Goal: Check status: Check status

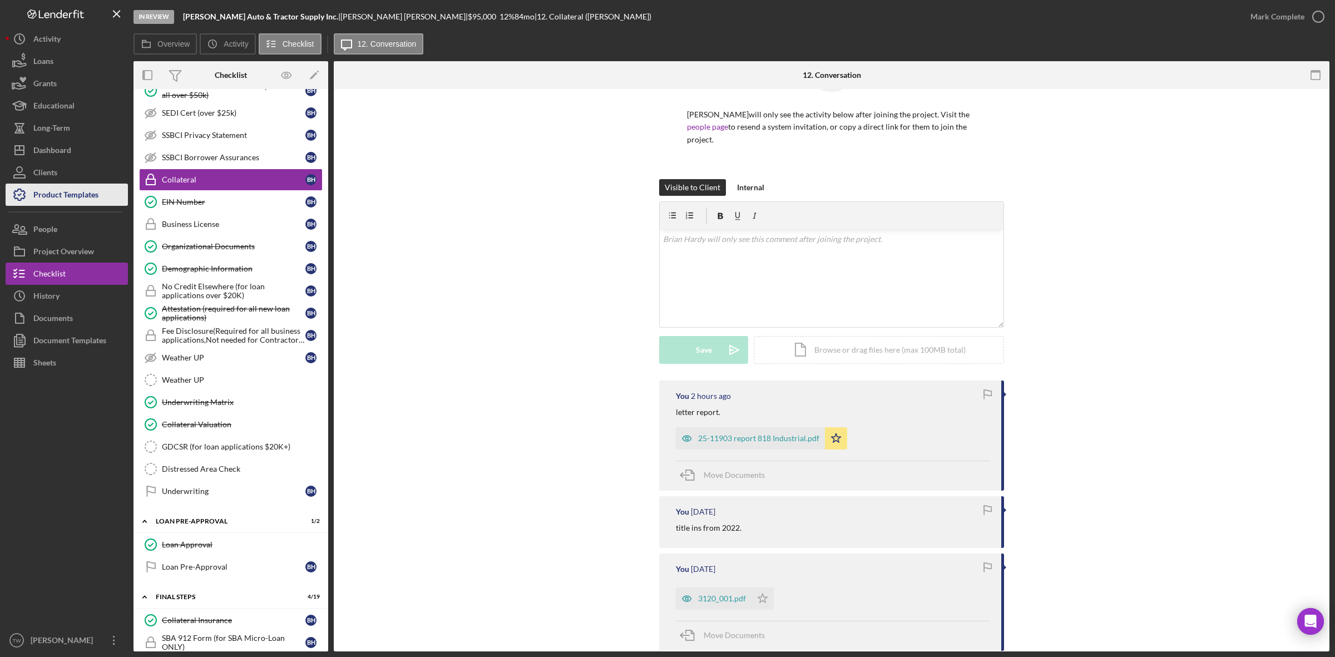
scroll to position [334, 0]
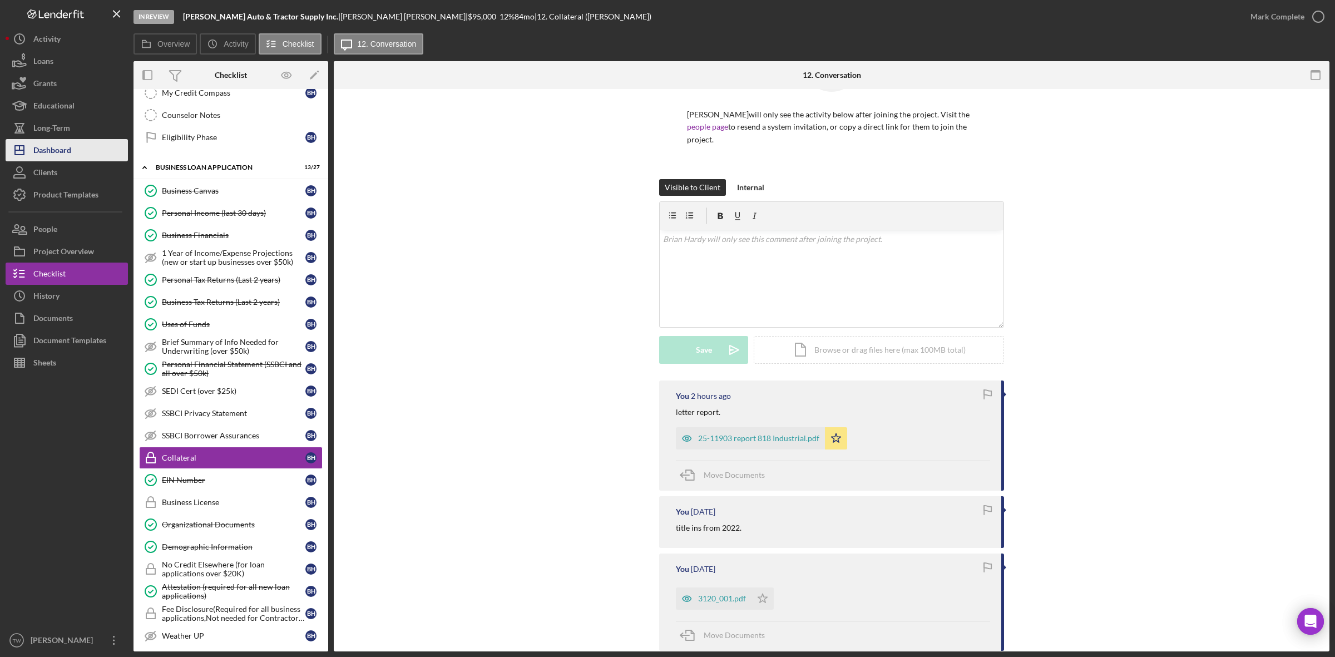
click at [57, 150] on div "Dashboard" at bounding box center [52, 151] width 38 height 25
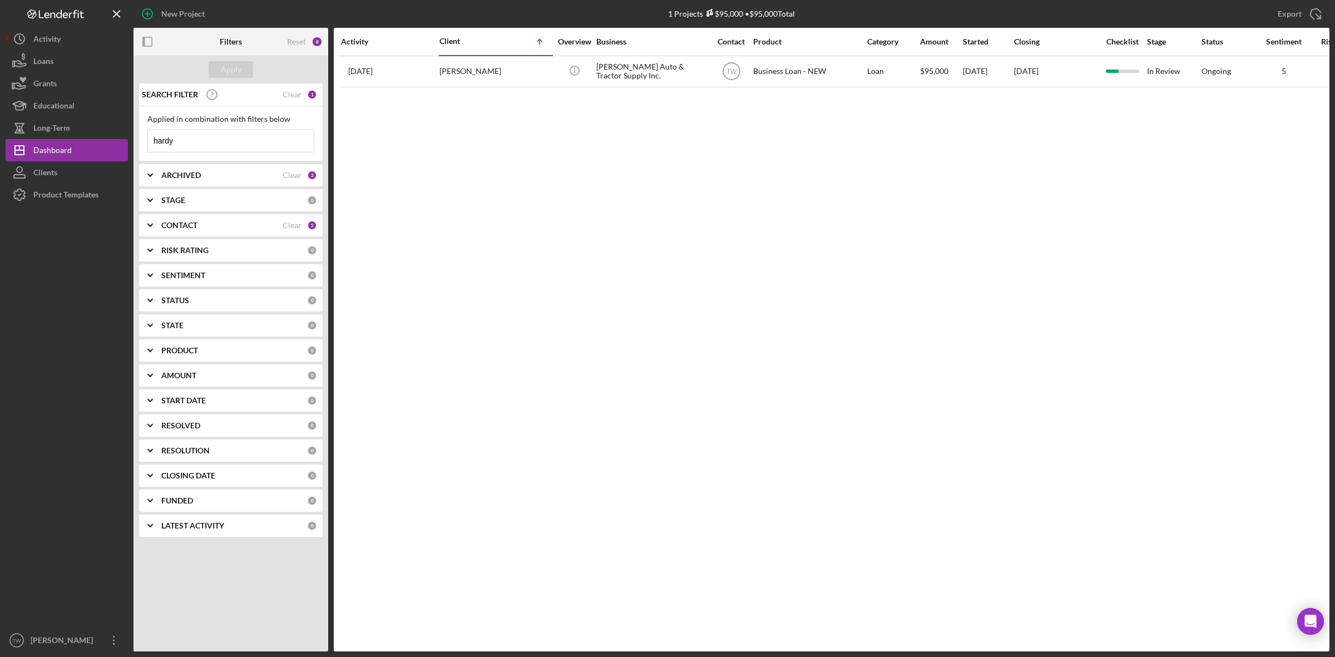
click at [197, 144] on input "hardy" at bounding box center [231, 141] width 166 height 22
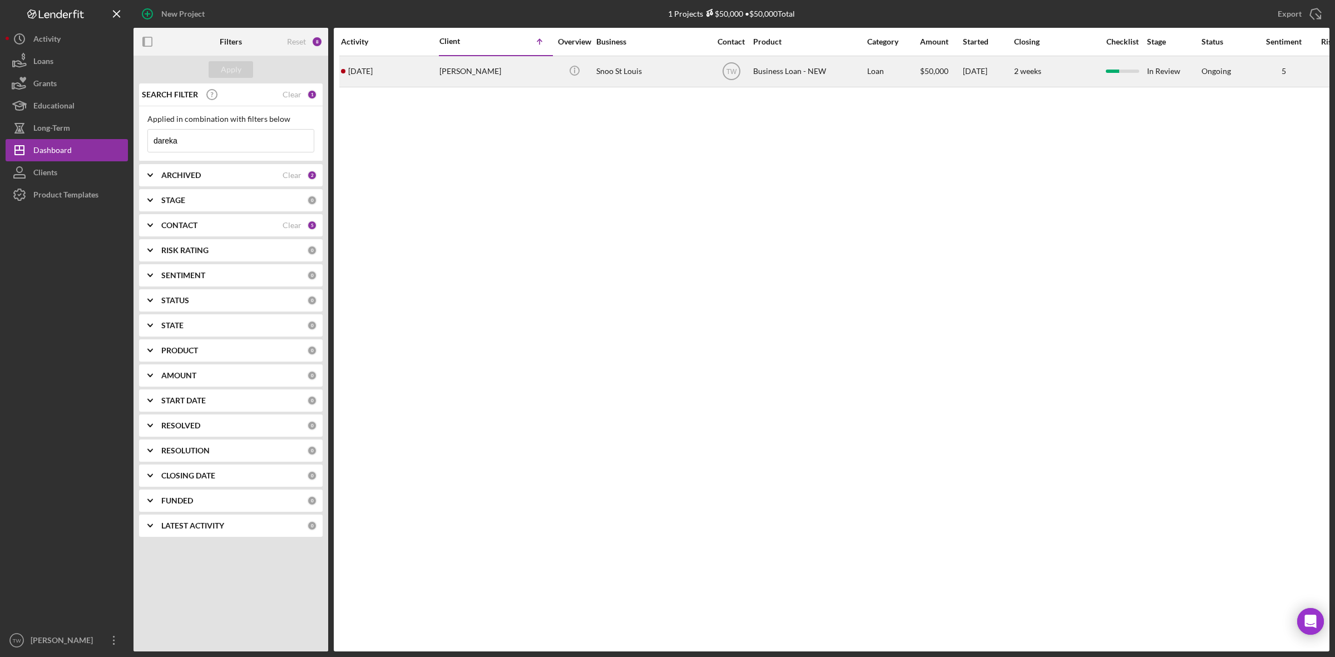
type input "dareka"
click at [456, 66] on div "[PERSON_NAME]" at bounding box center [494, 71] width 111 height 29
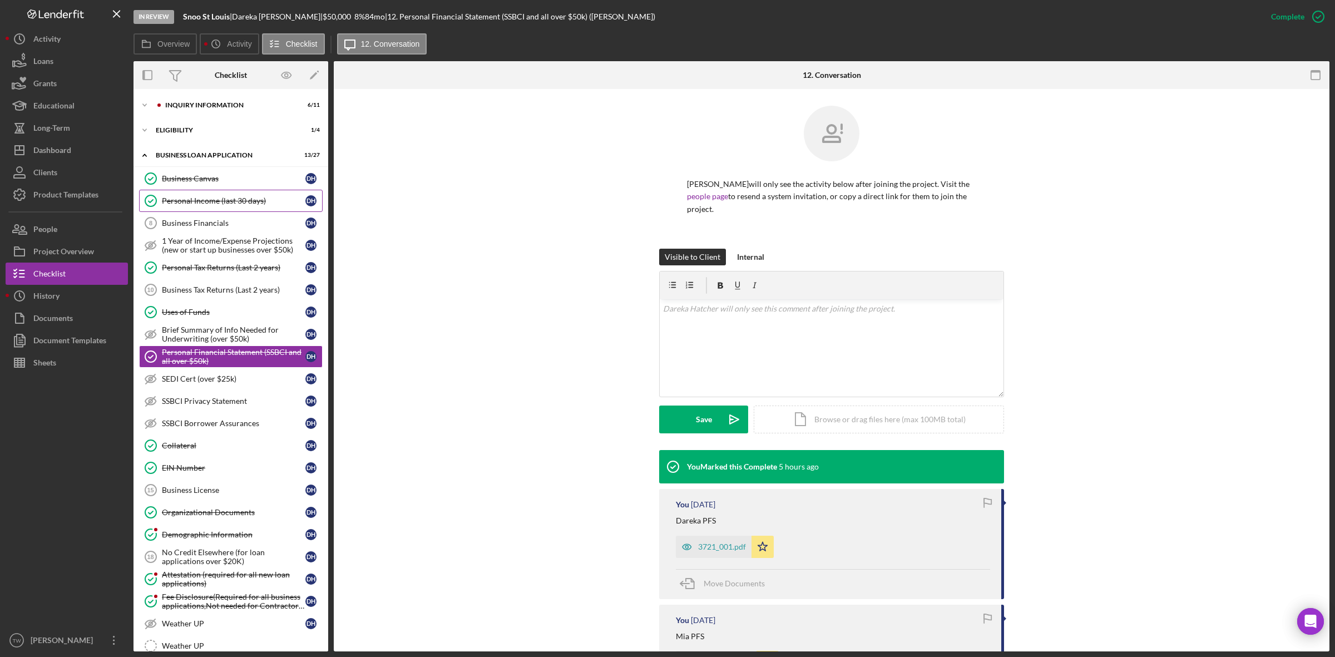
click at [226, 194] on link "Personal Income (last 30 days) Personal Income (last 30 days) D H" at bounding box center [231, 201] width 184 height 22
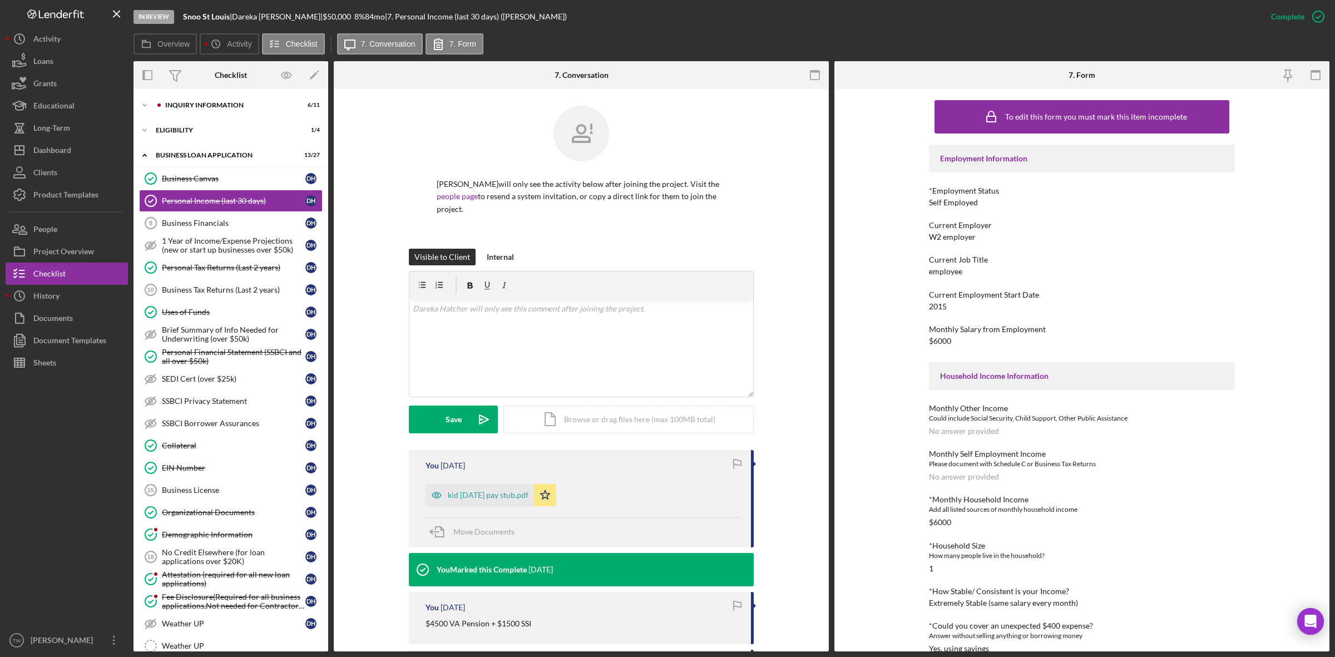
scroll to position [317, 0]
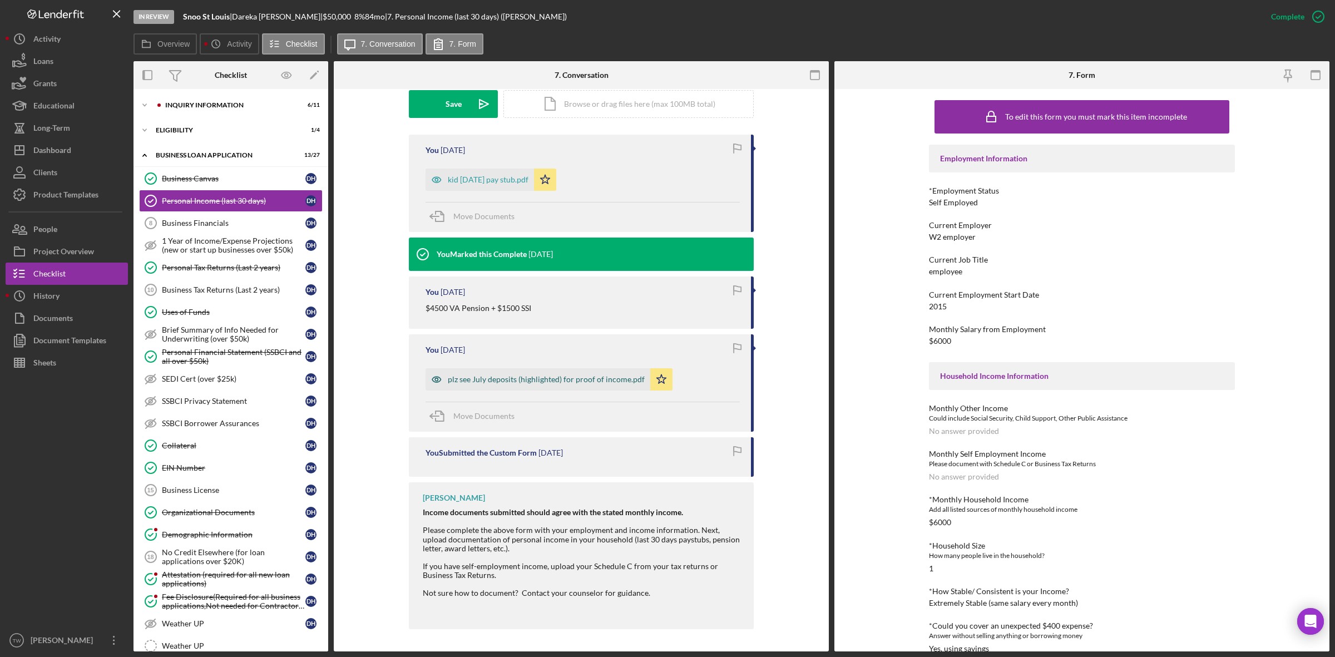
click at [541, 381] on div "plz see July deposits (highlighted) for proof of income.pdf" at bounding box center [546, 379] width 197 height 9
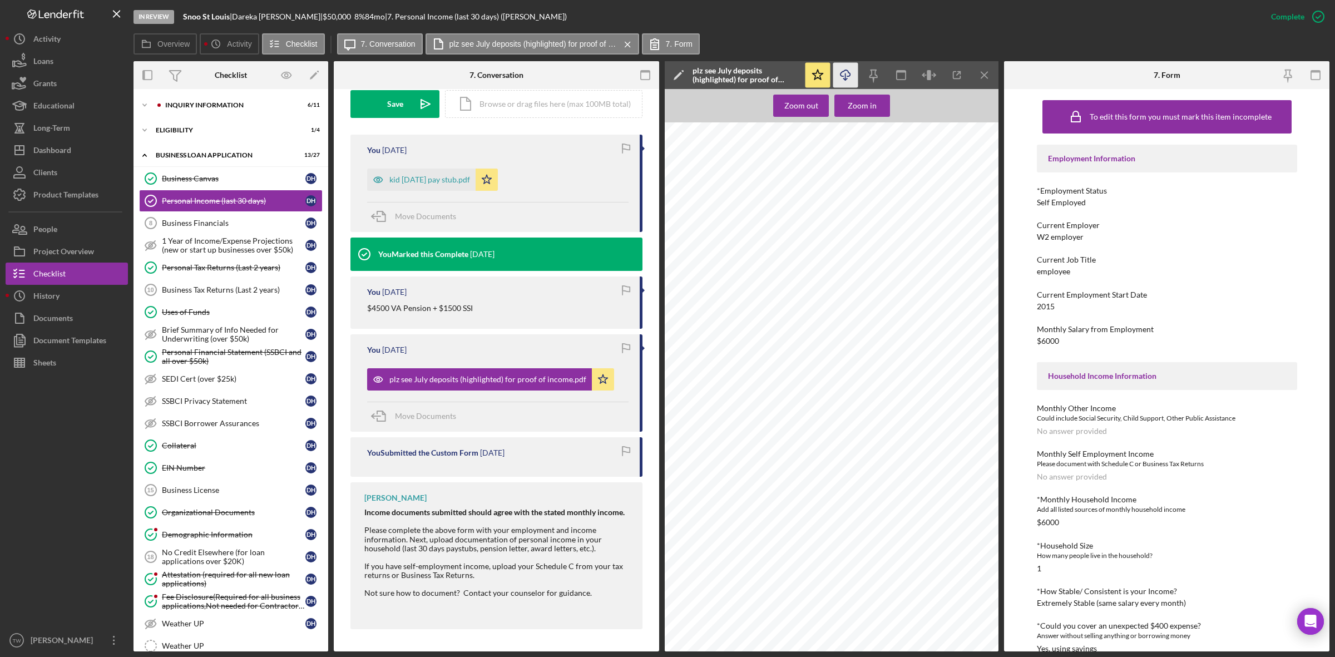
click at [850, 70] on icon "Icon/Download" at bounding box center [845, 75] width 25 height 25
click at [76, 145] on button "Icon/Dashboard Dashboard" at bounding box center [67, 150] width 122 height 22
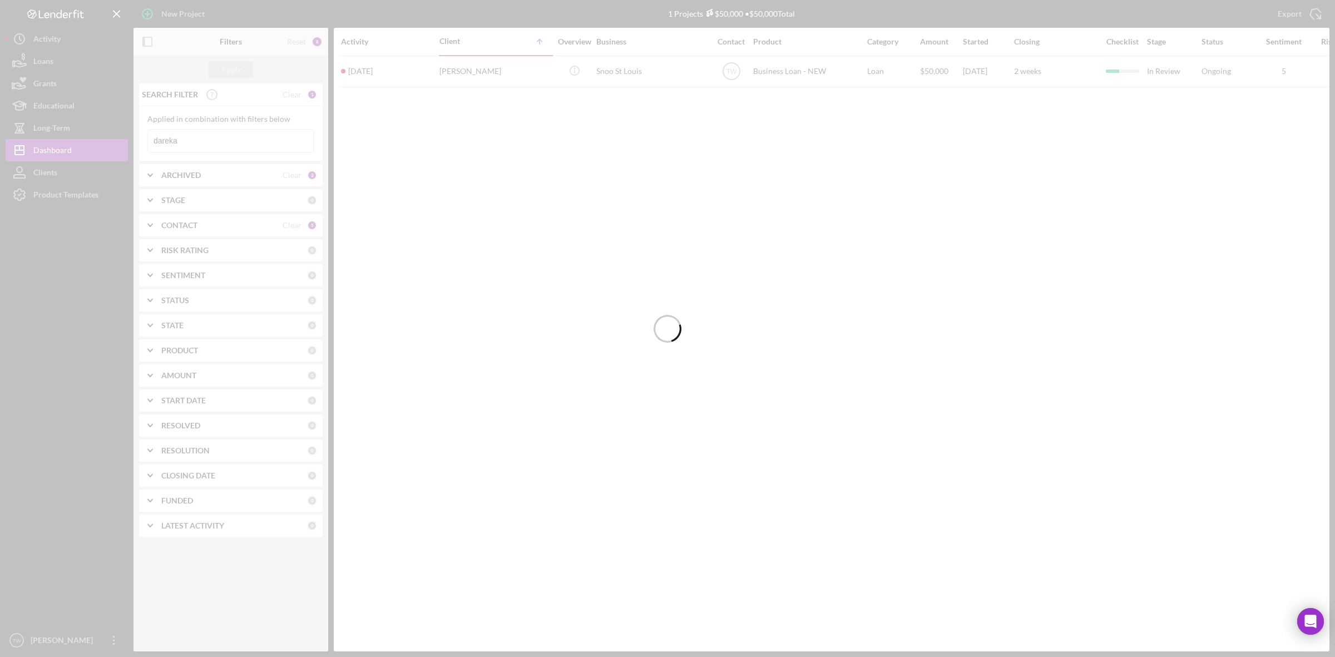
click at [213, 145] on input "dareka" at bounding box center [231, 141] width 166 height 22
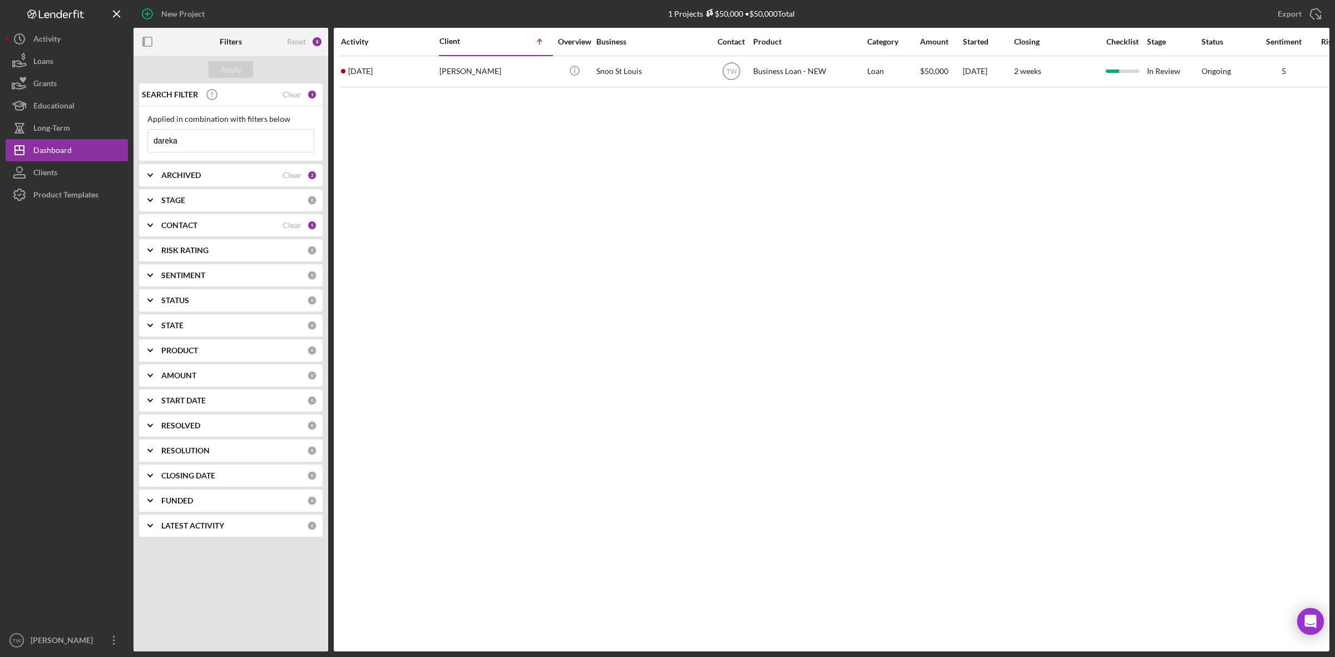
click at [213, 145] on input "dareka" at bounding box center [231, 141] width 166 height 22
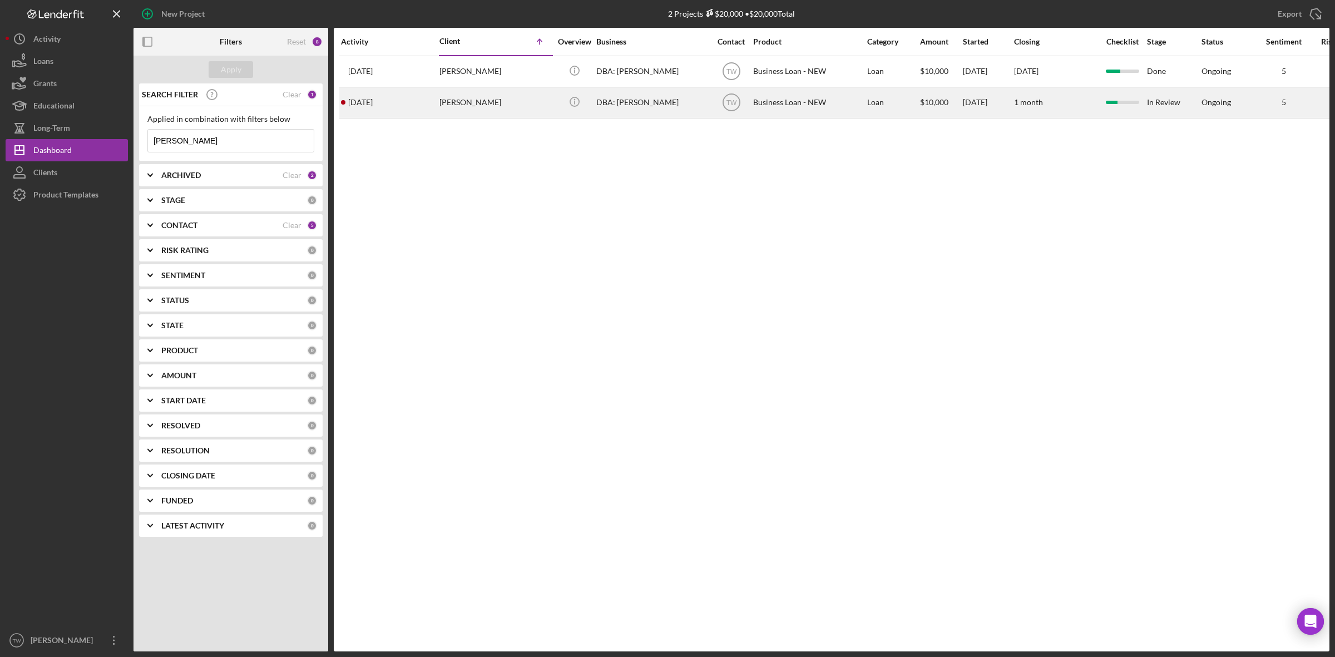
type input "[PERSON_NAME]"
click at [535, 115] on div "[PERSON_NAME]" at bounding box center [494, 102] width 111 height 29
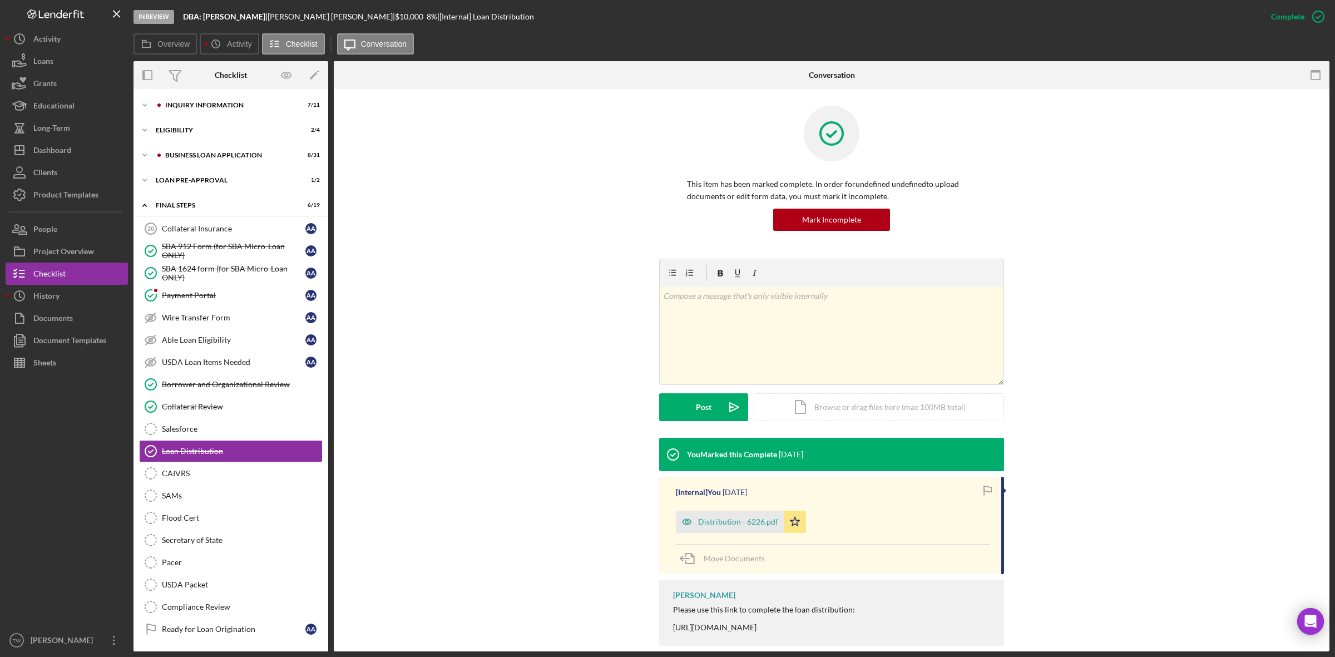
scroll to position [28, 0]
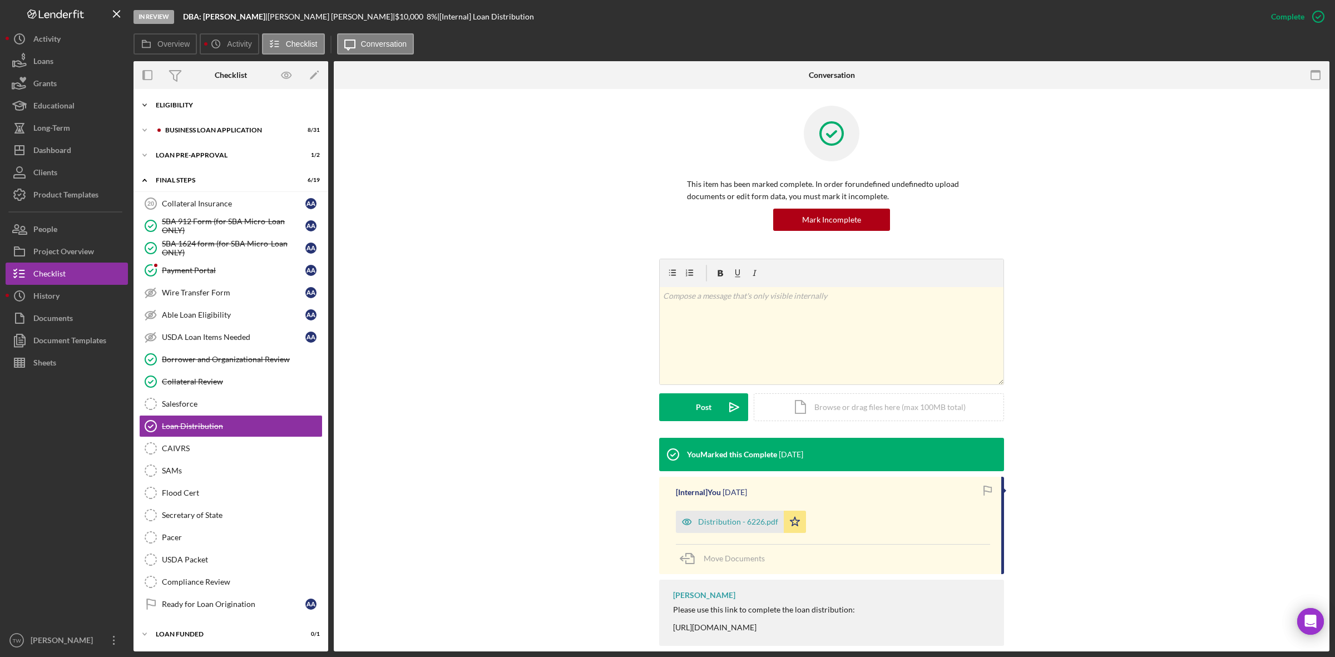
click at [218, 102] on div "ELIGIBILITY" at bounding box center [235, 105] width 159 height 7
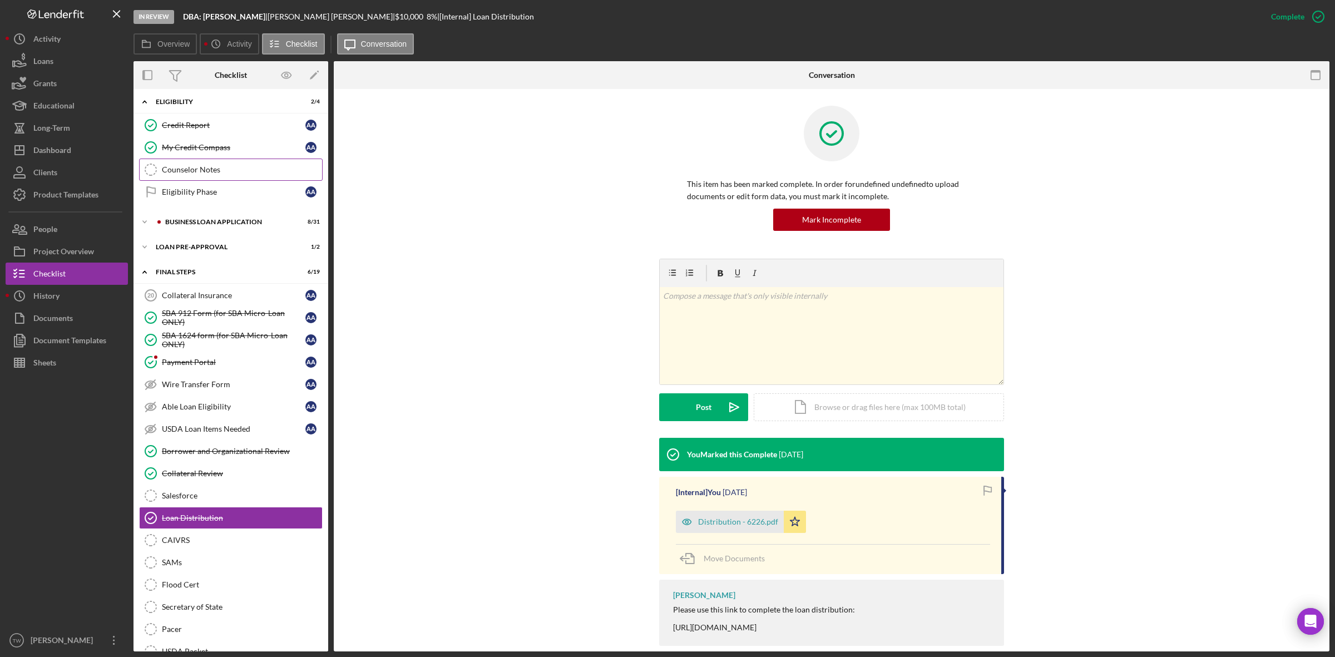
scroll to position [0, 0]
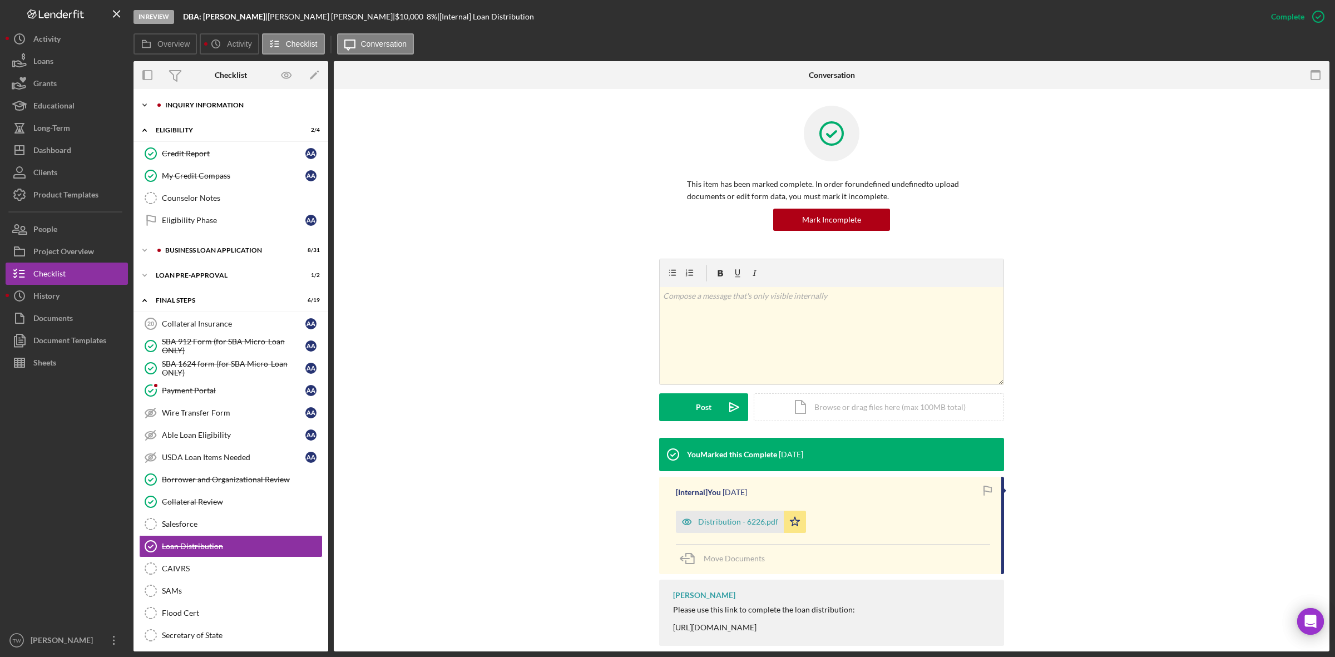
click at [227, 110] on div "Icon/Expander INQUIRY INFORMATION 7 / 11" at bounding box center [231, 105] width 195 height 22
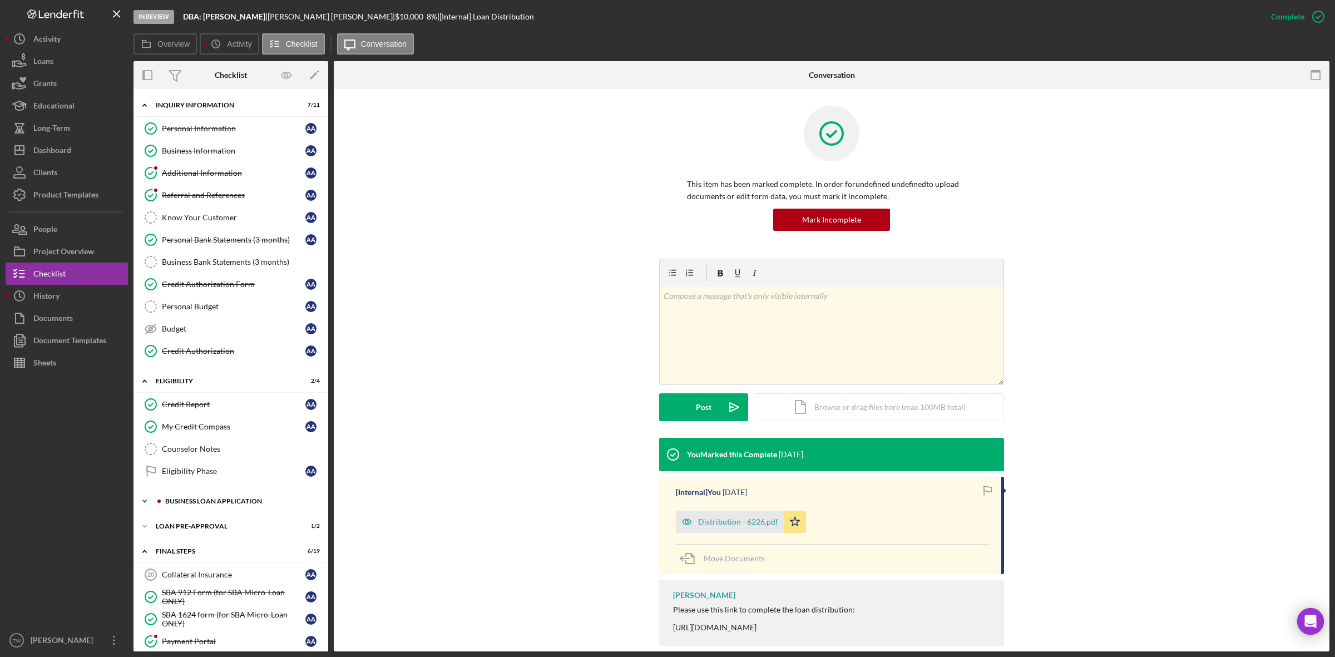
click at [243, 499] on div "Icon/Expander BUSINESS LOAN APPLICATION 8 / 31" at bounding box center [231, 501] width 195 height 22
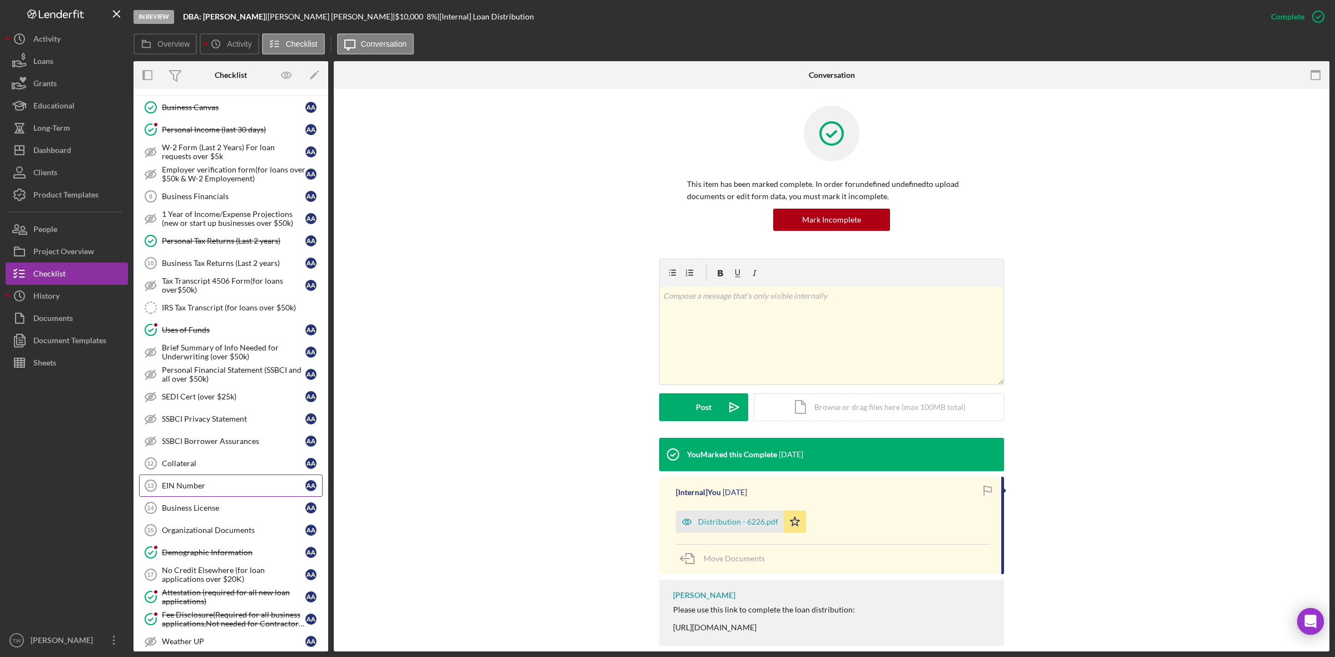
scroll to position [695, 0]
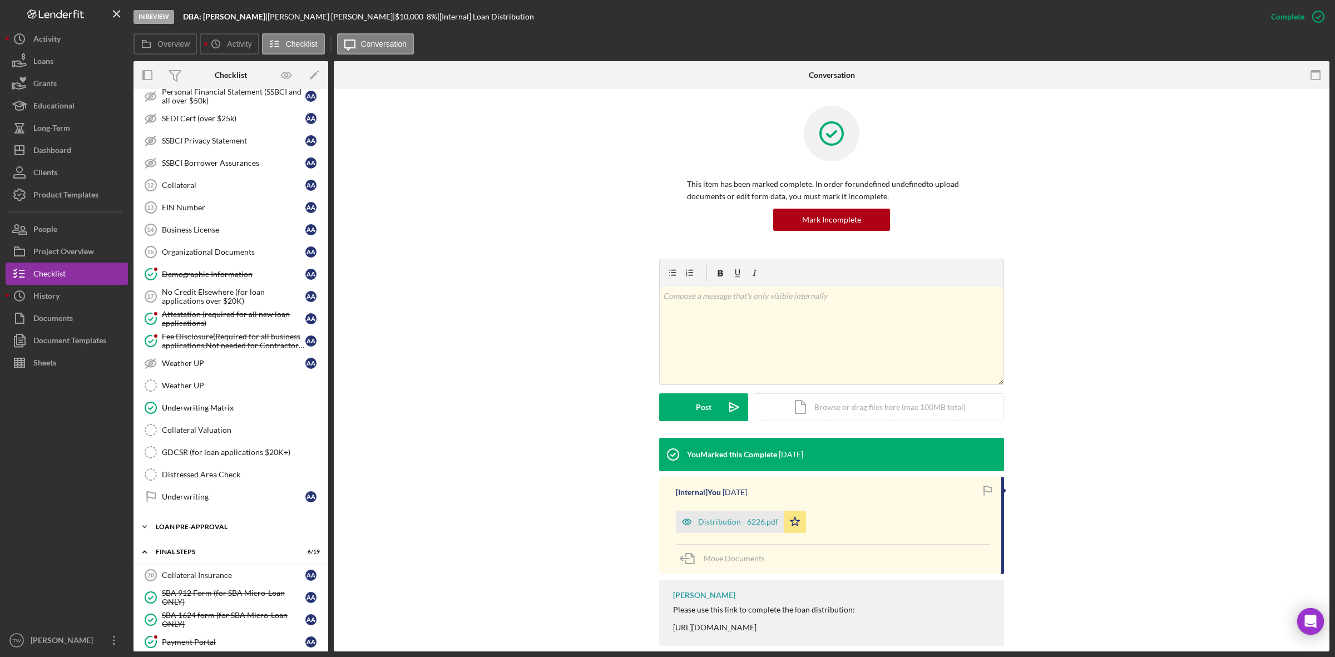
click at [200, 530] on div "LOAN PRE-APPROVAL" at bounding box center [235, 526] width 159 height 7
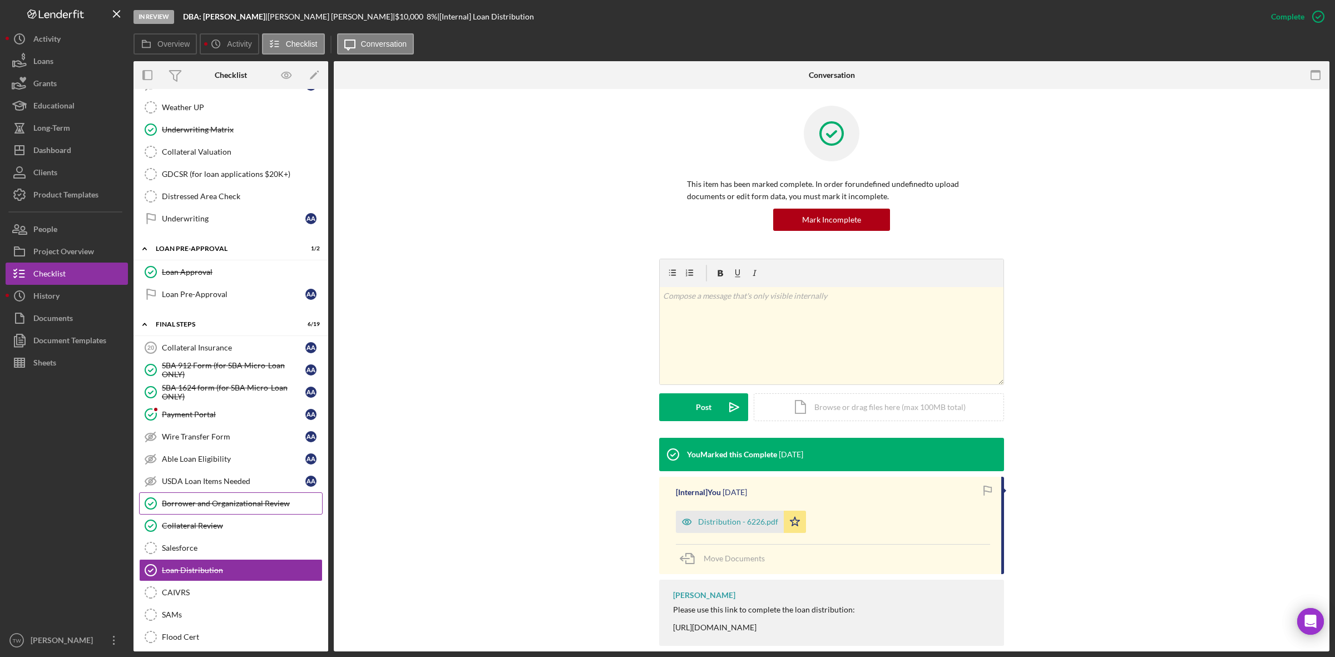
scroll to position [1136, 0]
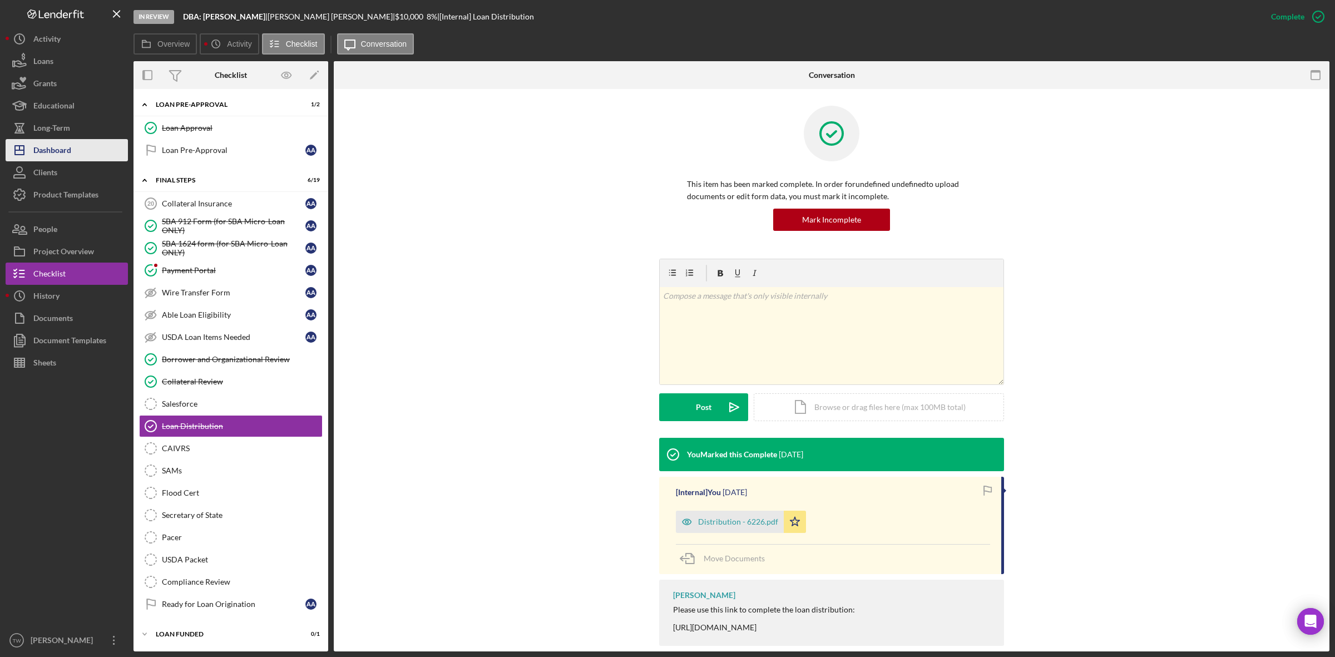
click at [76, 150] on button "Icon/Dashboard Dashboard" at bounding box center [67, 150] width 122 height 22
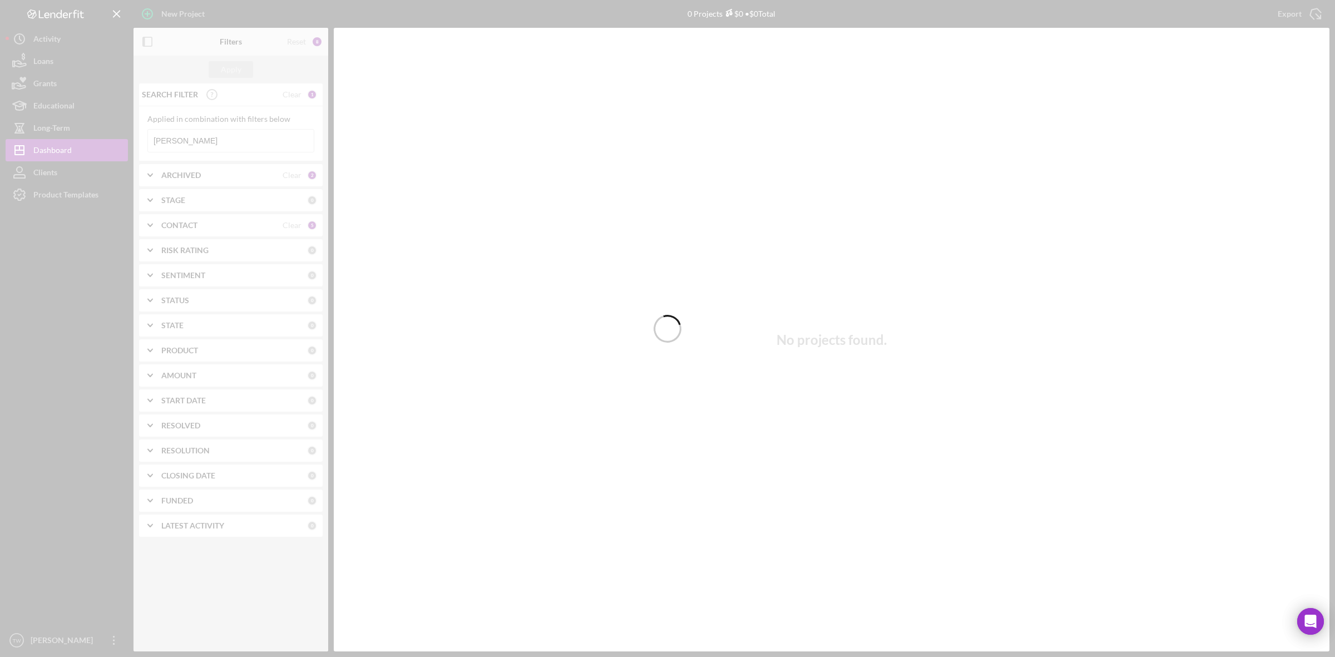
click at [187, 146] on div at bounding box center [667, 328] width 1335 height 657
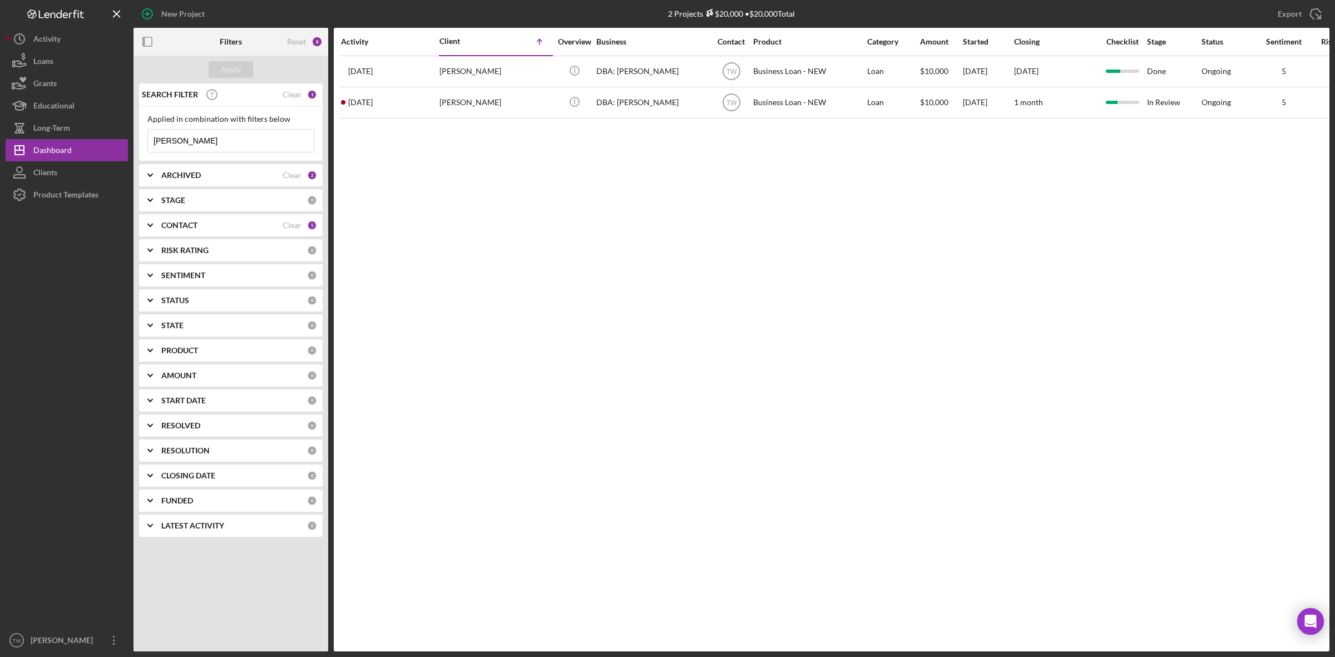
click at [187, 146] on input "[PERSON_NAME]" at bounding box center [231, 141] width 166 height 22
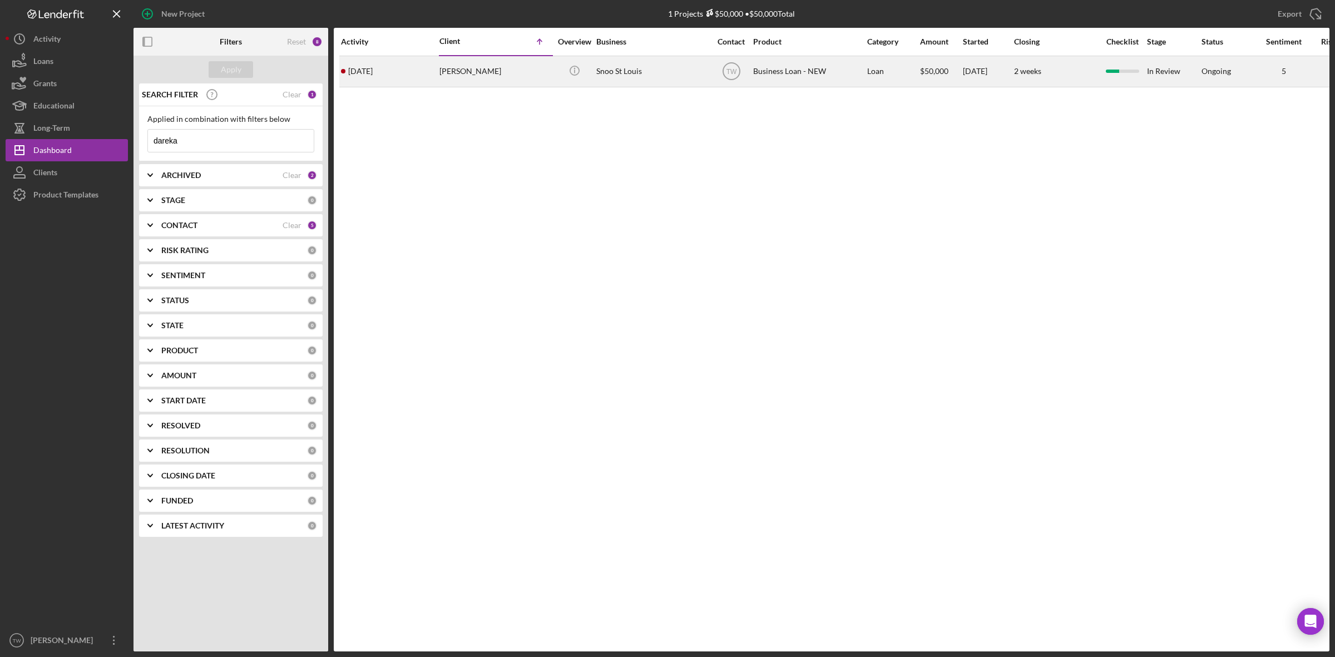
type input "dareka"
click at [460, 74] on div "[PERSON_NAME]" at bounding box center [494, 71] width 111 height 29
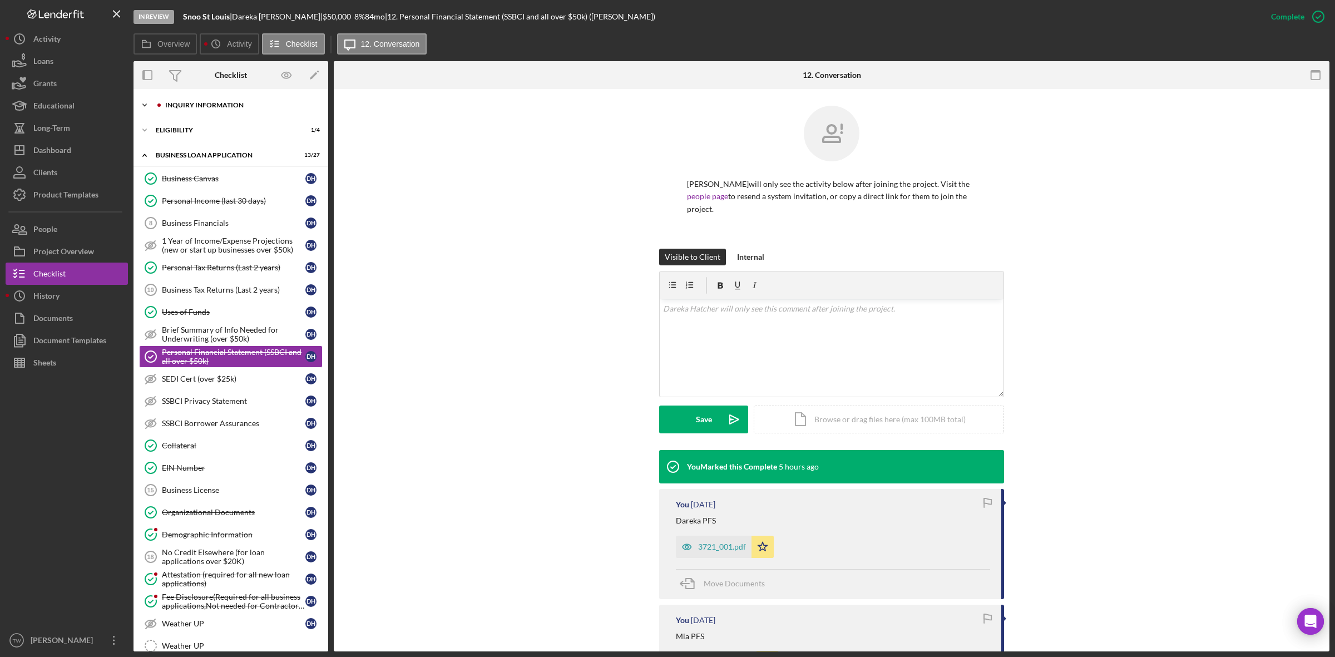
click at [238, 99] on div "Icon/Expander INQUIRY INFORMATION 6 / 11" at bounding box center [231, 105] width 195 height 22
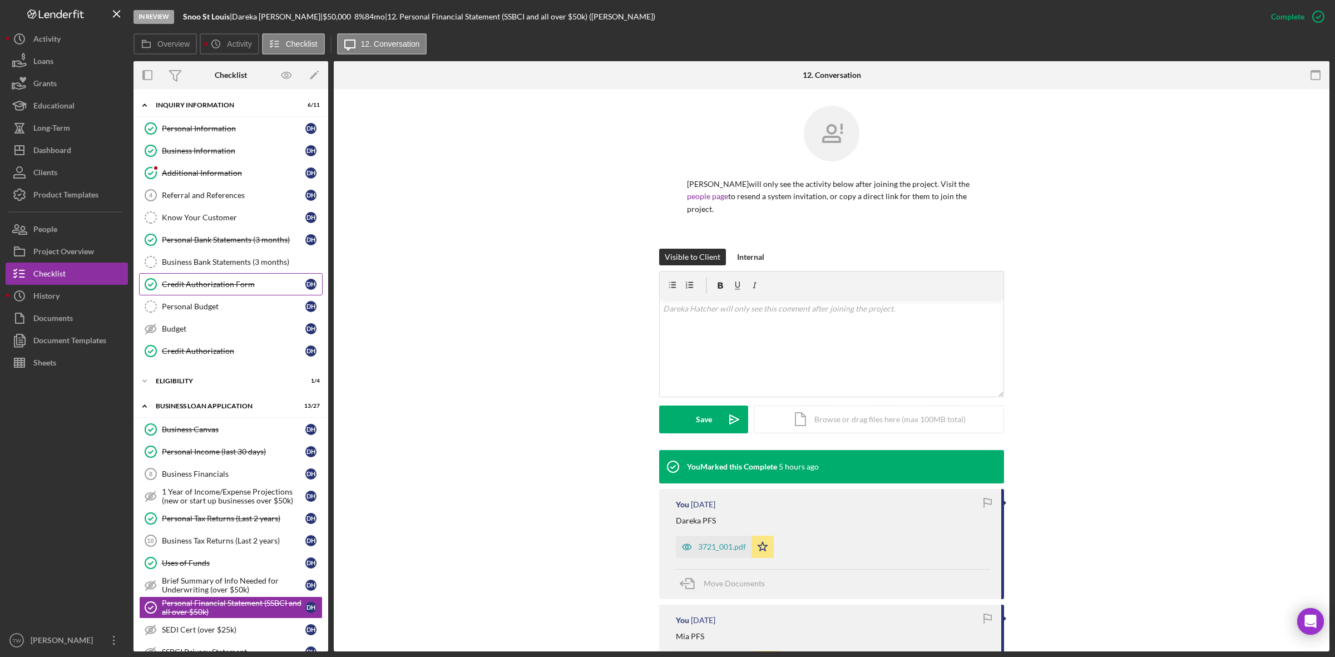
click at [210, 288] on div "Credit Authorization Form" at bounding box center [234, 284] width 144 height 9
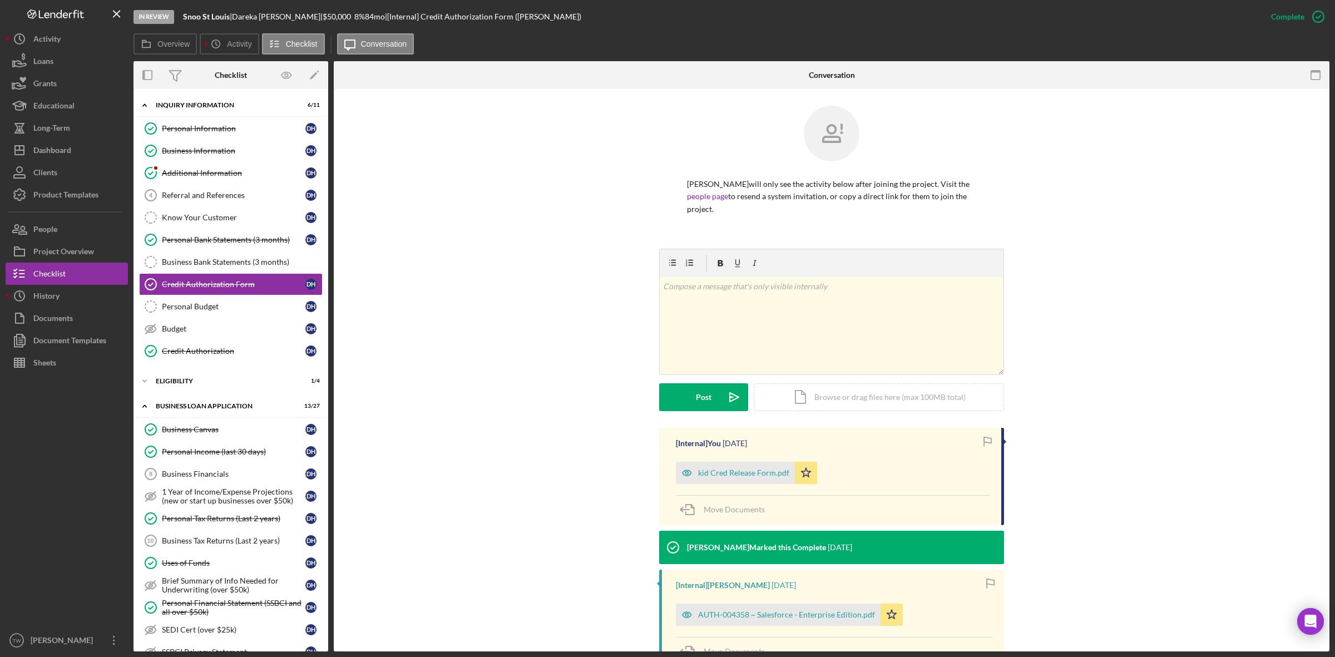
click at [748, 474] on div "kid Cred Release Form.pdf" at bounding box center [743, 472] width 91 height 9
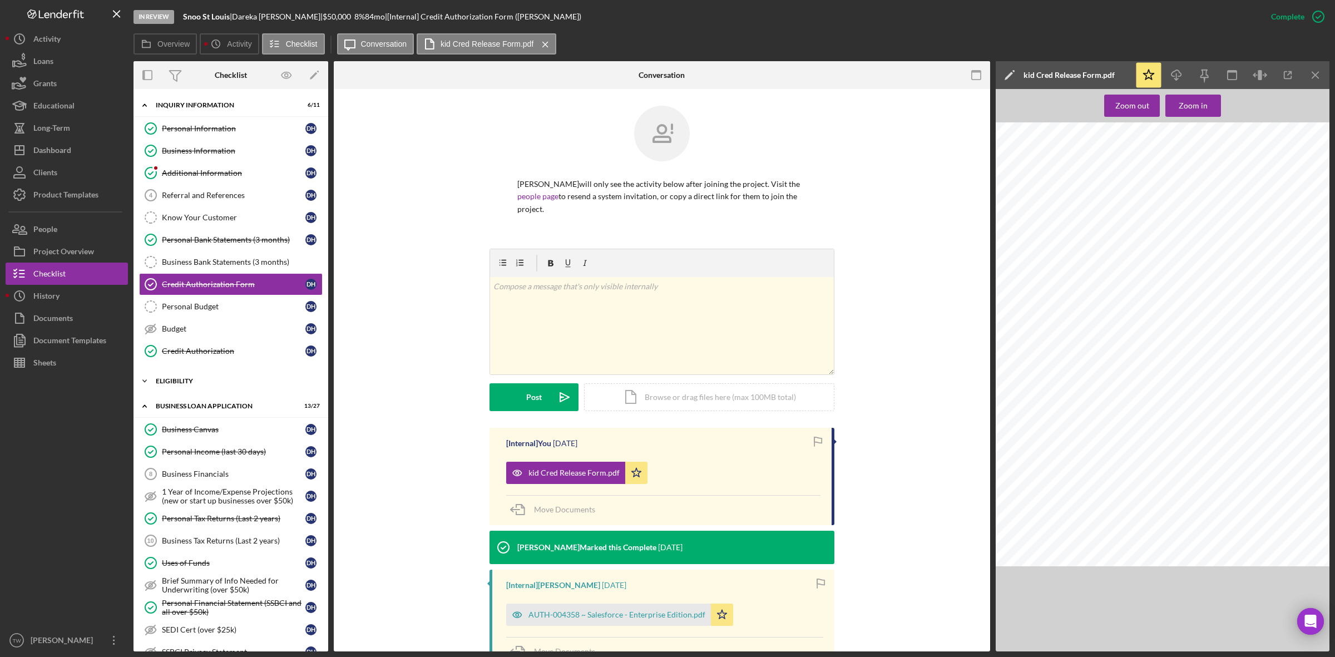
click at [187, 384] on div "ELIGIBILITY" at bounding box center [235, 381] width 159 height 7
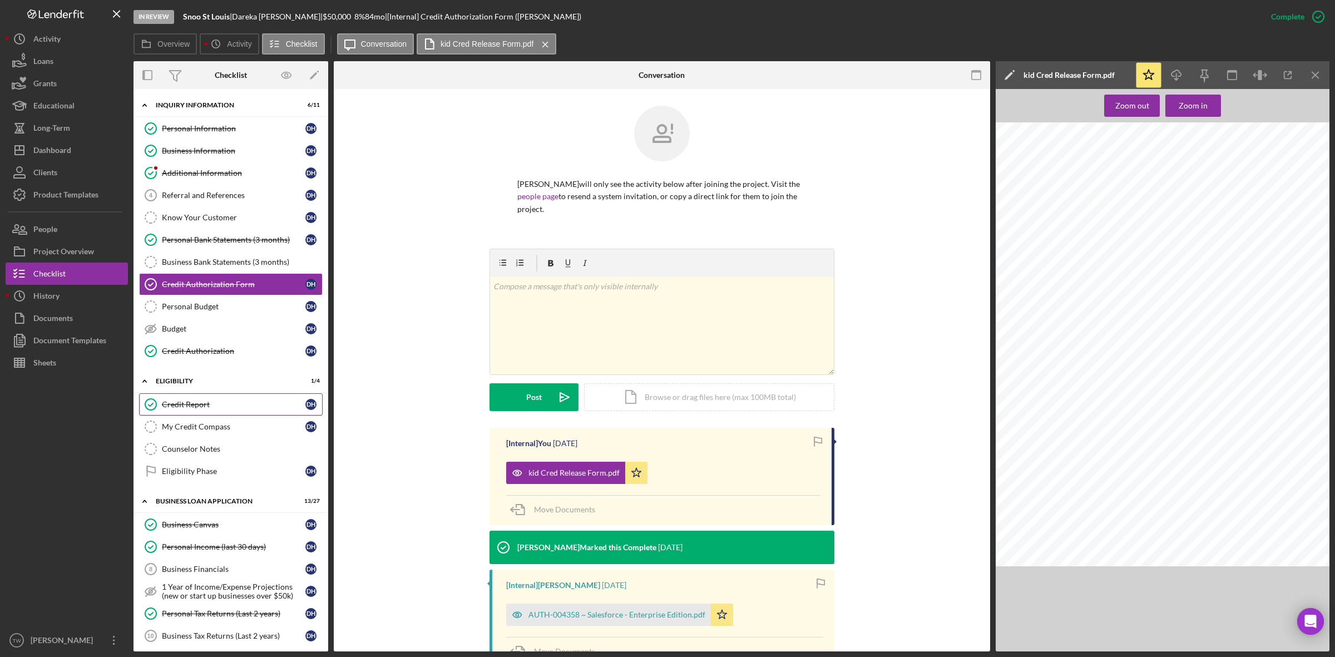
click at [187, 416] on link "Credit Report Credit Report D H" at bounding box center [231, 404] width 184 height 22
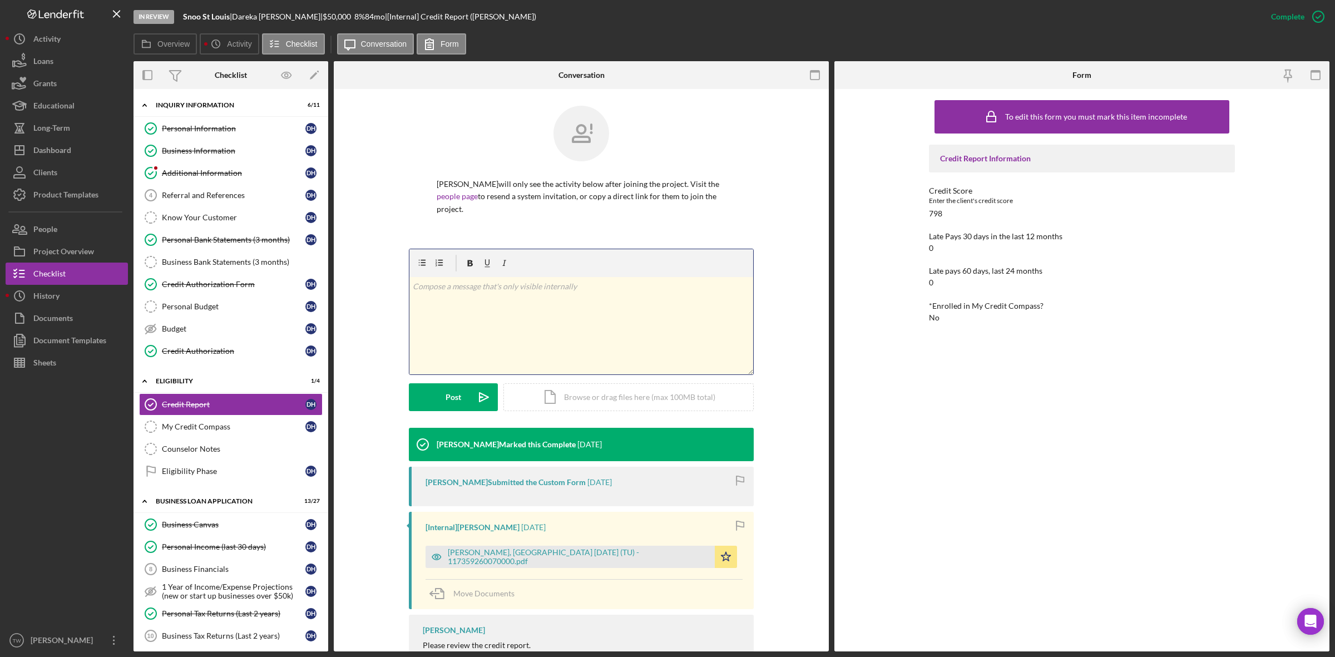
click at [531, 324] on div "v Color teal Color pink Remove color Add row above Add row below Add column bef…" at bounding box center [581, 325] width 344 height 97
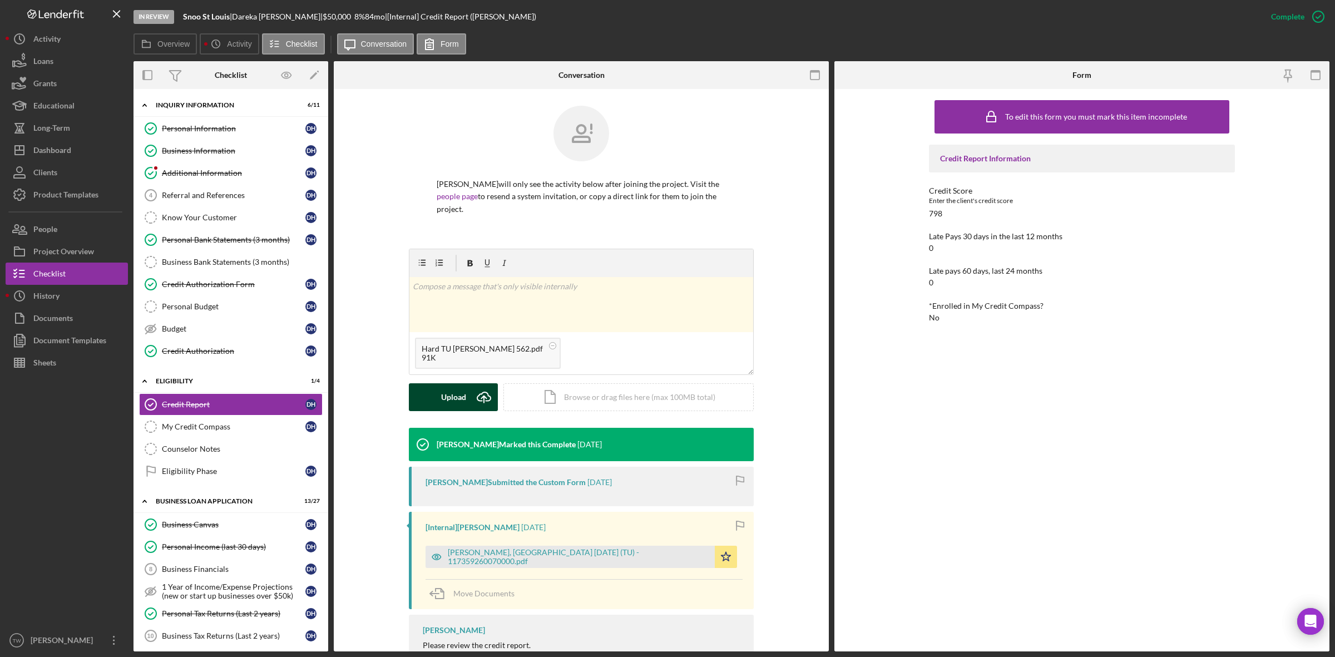
click at [461, 394] on div "Upload" at bounding box center [453, 397] width 25 height 28
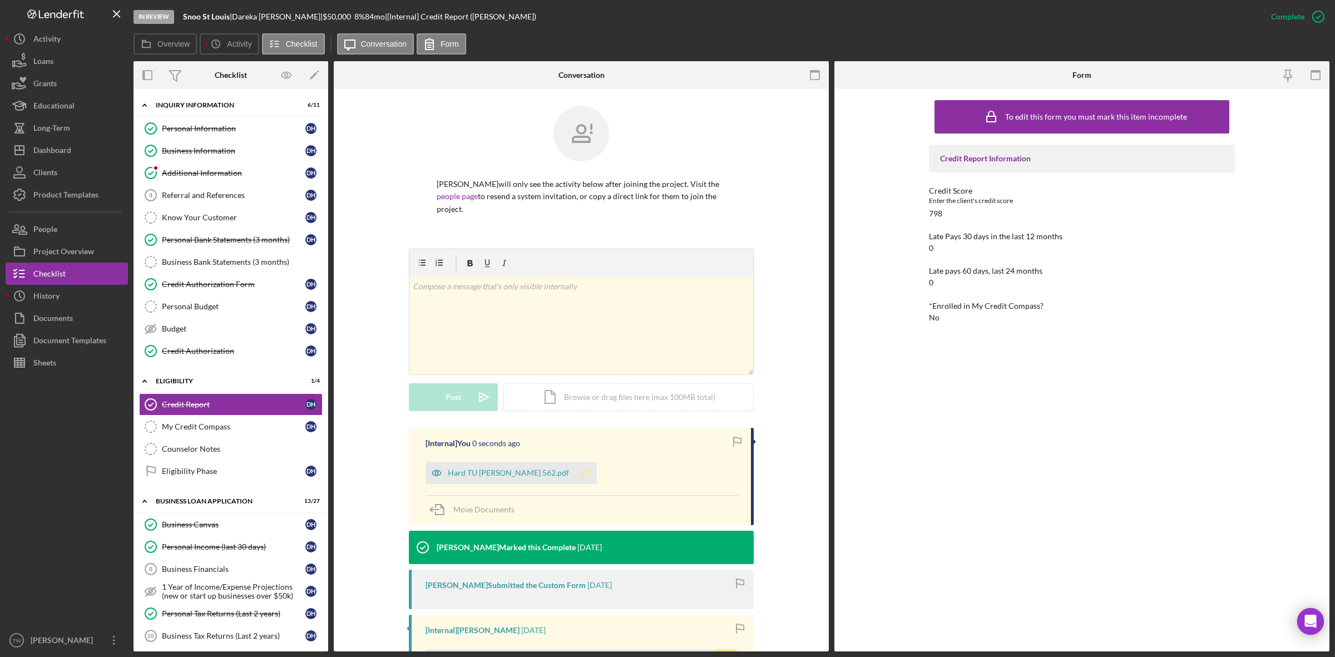
click at [575, 475] on icon "Icon/Star" at bounding box center [586, 473] width 22 height 22
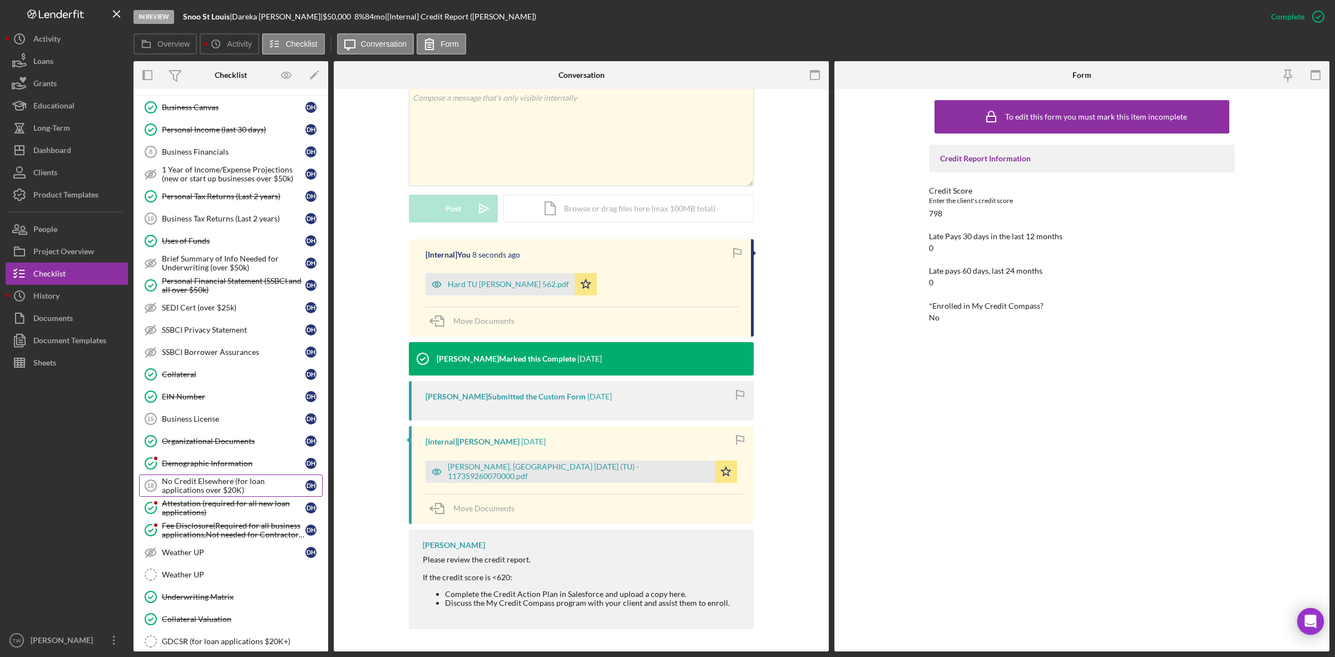
scroll to position [560, 0]
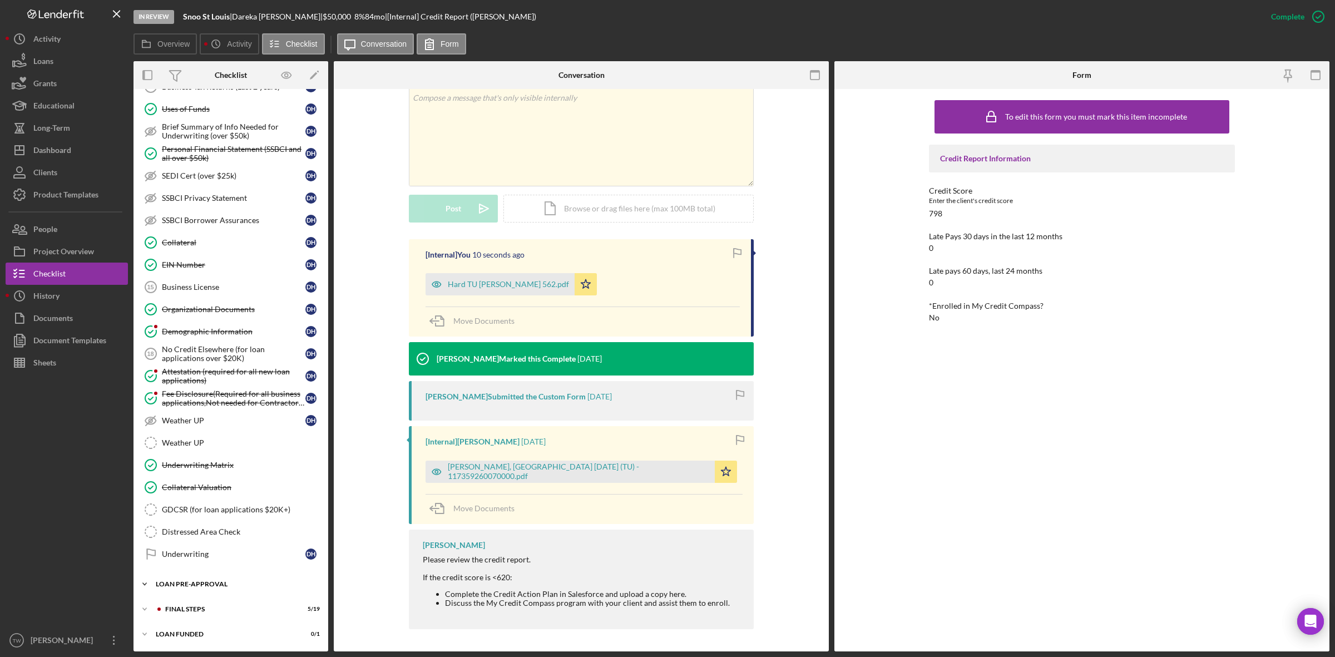
click at [203, 582] on div "LOAN PRE-APPROVAL" at bounding box center [235, 584] width 159 height 7
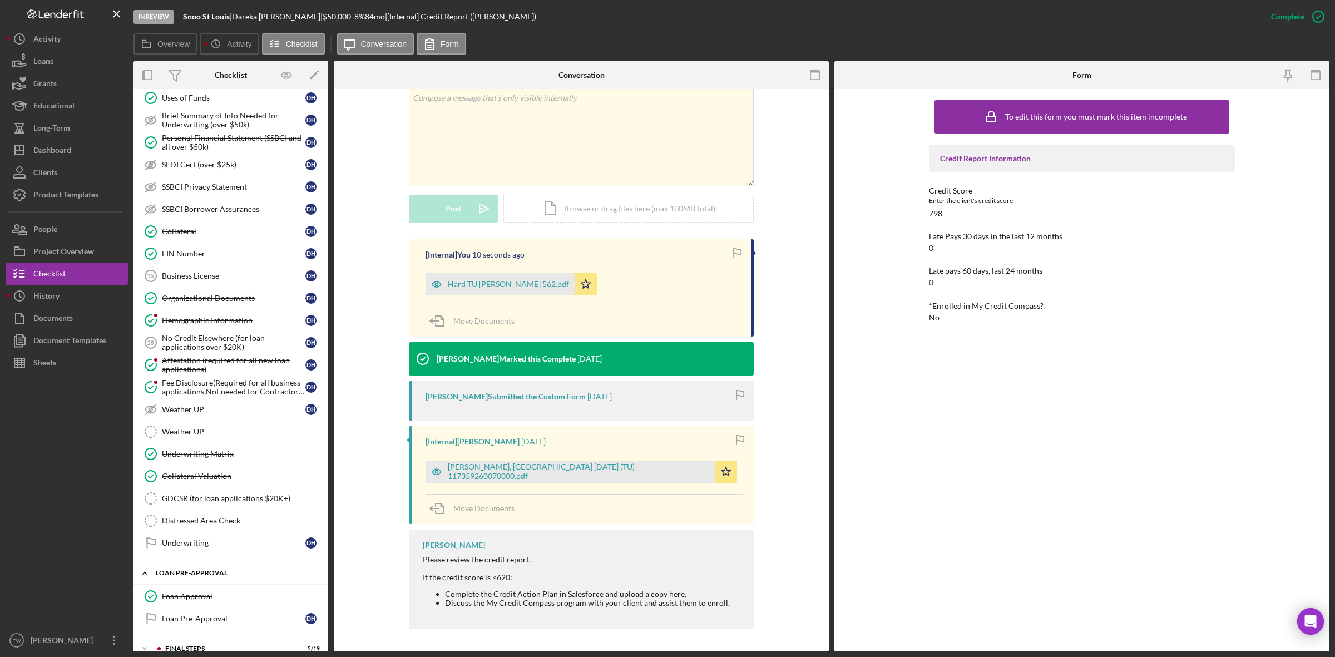
scroll to position [612, 0]
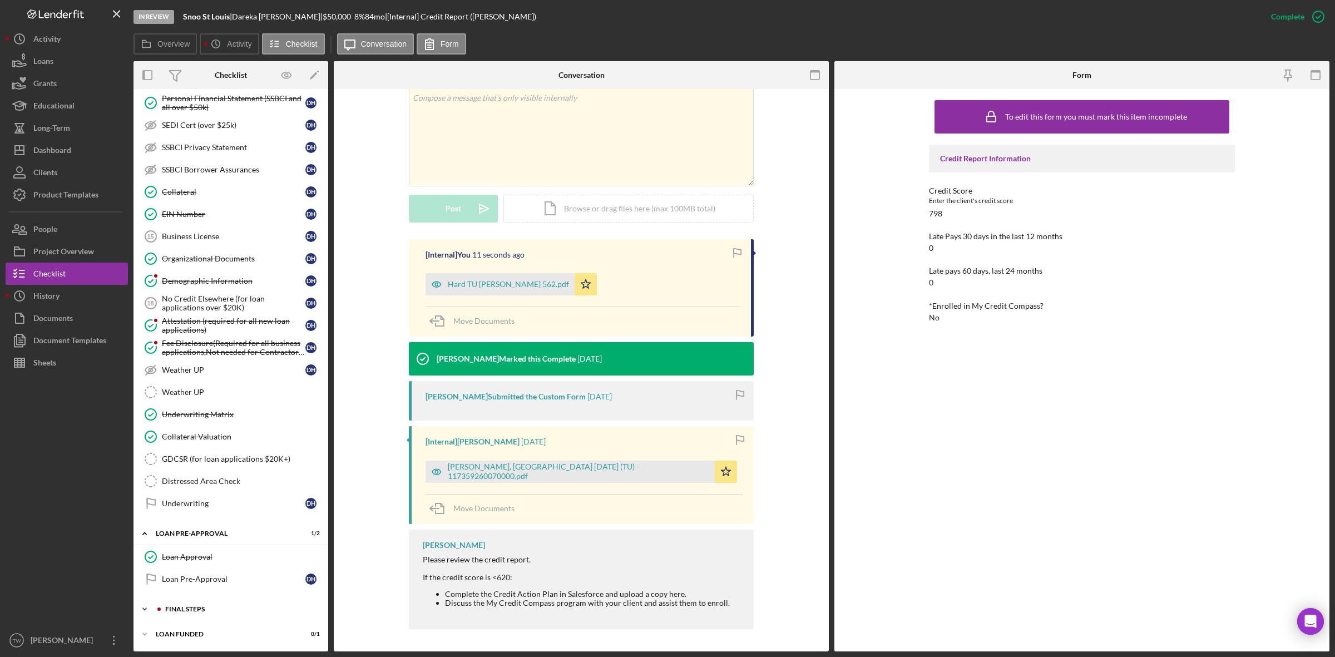
click at [195, 608] on div "FINAL STEPS" at bounding box center [239, 609] width 149 height 7
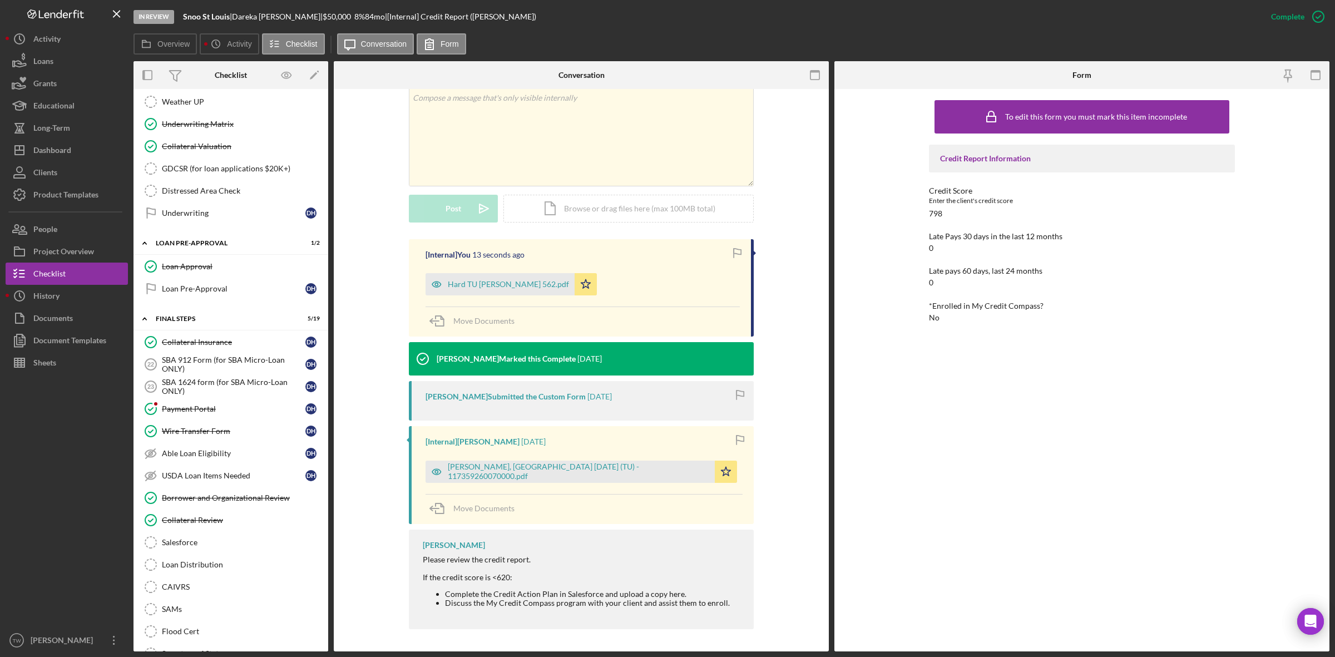
scroll to position [1046, 0]
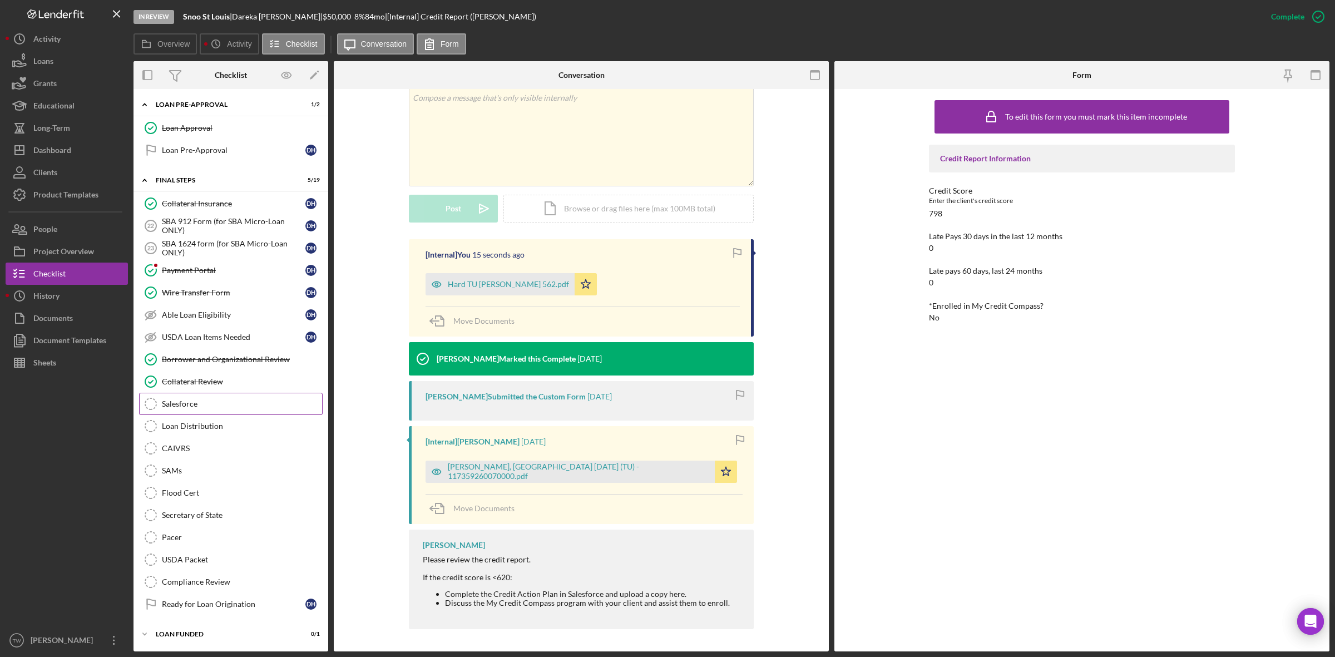
click at [192, 409] on link "Salesforce Salesforce" at bounding box center [231, 404] width 184 height 22
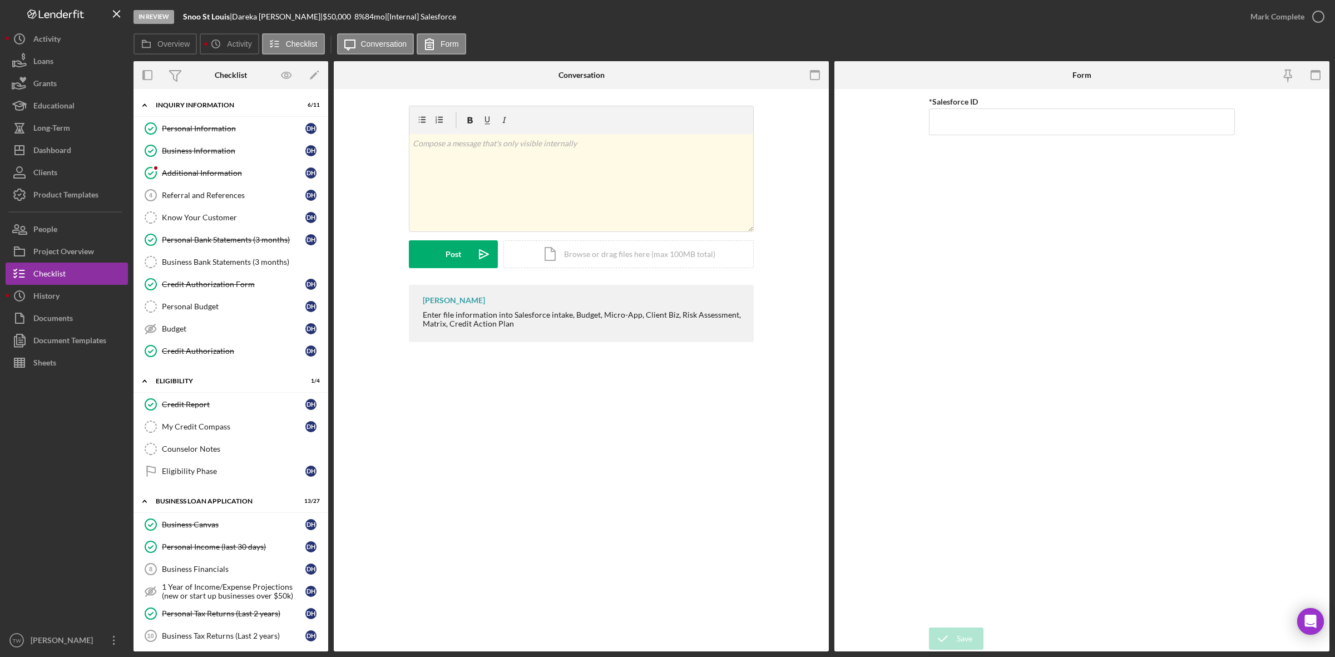
drag, startPoint x: 234, startPoint y: 396, endPoint x: 584, endPoint y: 340, distance: 354.3
click at [234, 396] on link "Credit Report Credit Report D H" at bounding box center [231, 404] width 184 height 22
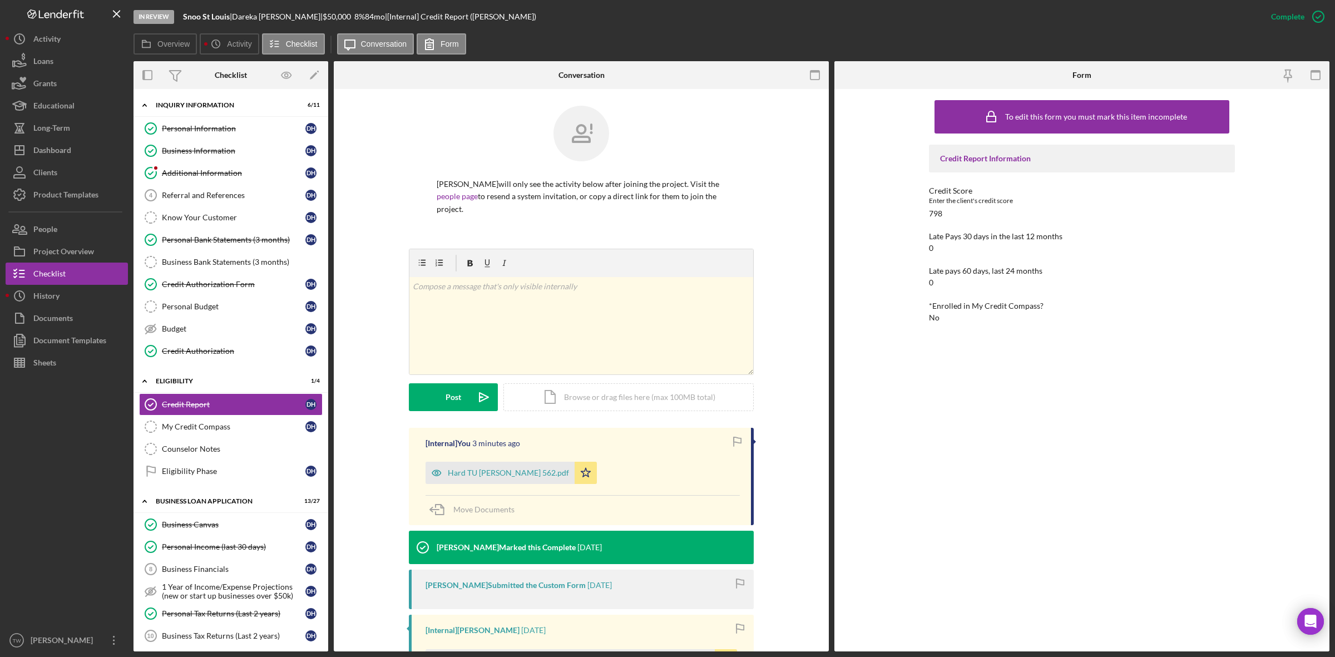
scroll to position [190, 0]
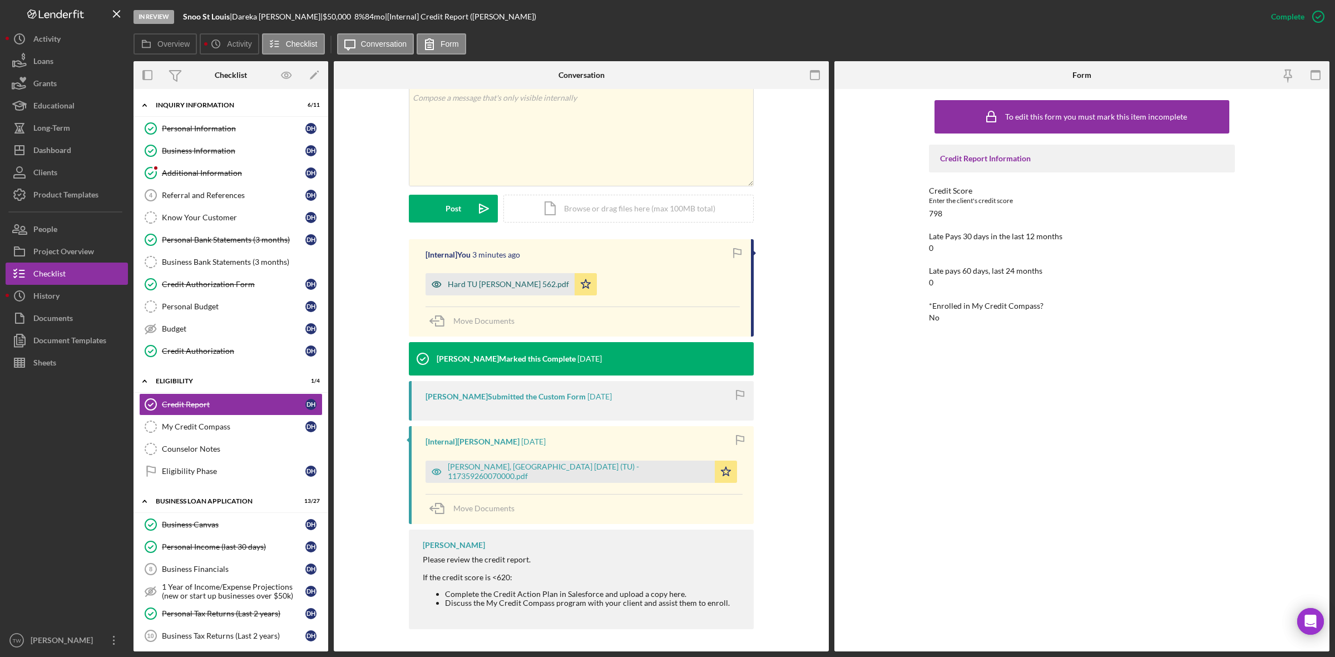
click at [490, 283] on div "Hard TU [PERSON_NAME] 562.pdf" at bounding box center [508, 284] width 121 height 9
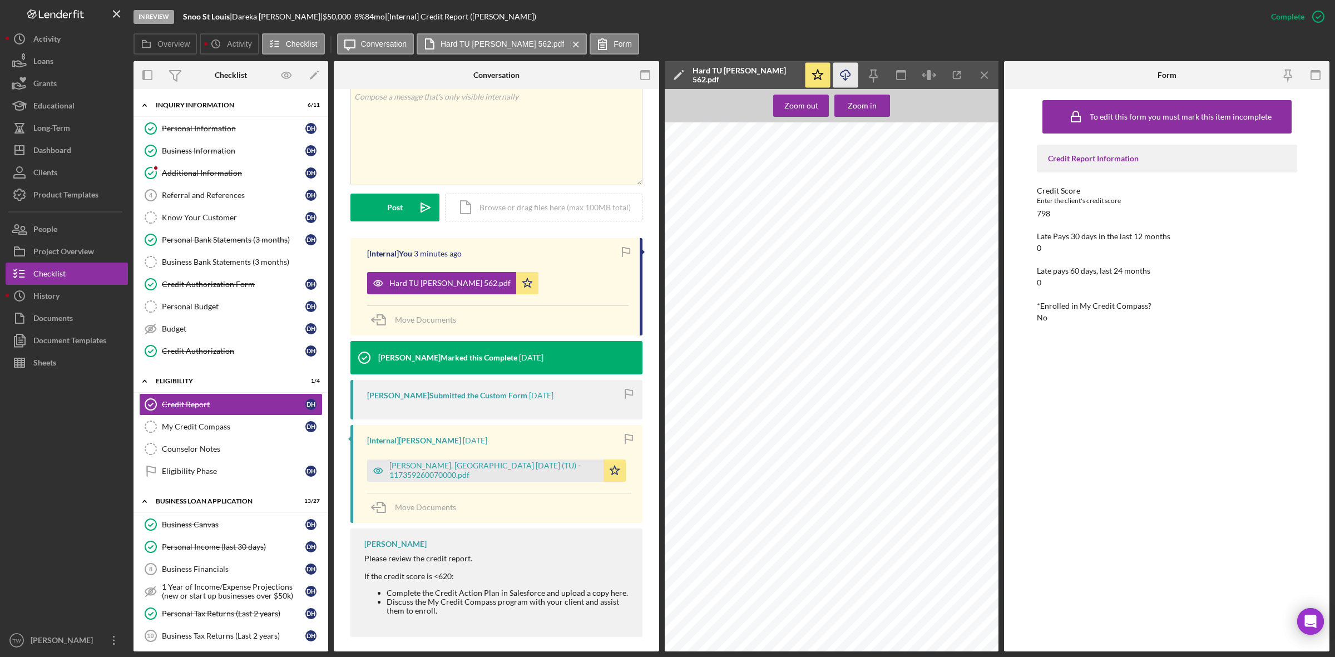
click at [846, 71] on icon "Icon/Download" at bounding box center [845, 75] width 25 height 25
drag, startPoint x: 844, startPoint y: 71, endPoint x: 850, endPoint y: 96, distance: 25.6
click at [844, 71] on icon "Icon/Download" at bounding box center [845, 75] width 25 height 25
drag, startPoint x: 193, startPoint y: 243, endPoint x: 193, endPoint y: 257, distance: 14.5
click at [193, 243] on div "Personal Bank Statements (3 months)" at bounding box center [234, 239] width 144 height 9
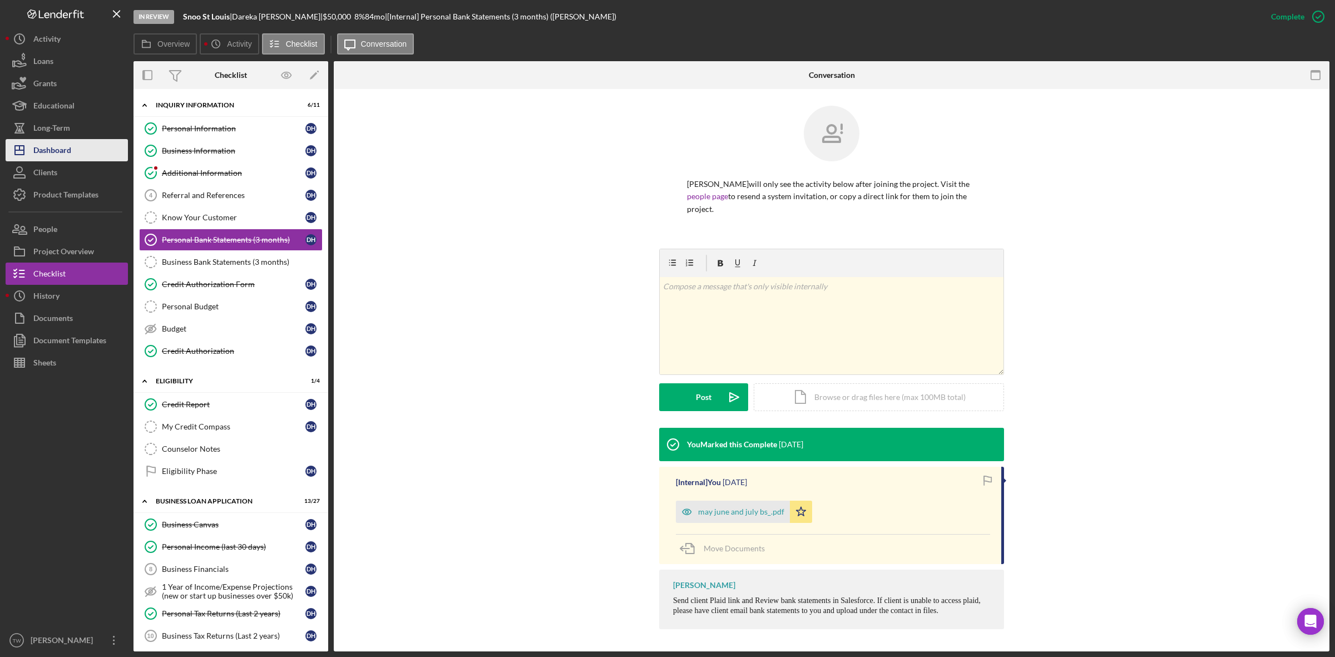
click at [48, 152] on div "Dashboard" at bounding box center [52, 151] width 38 height 25
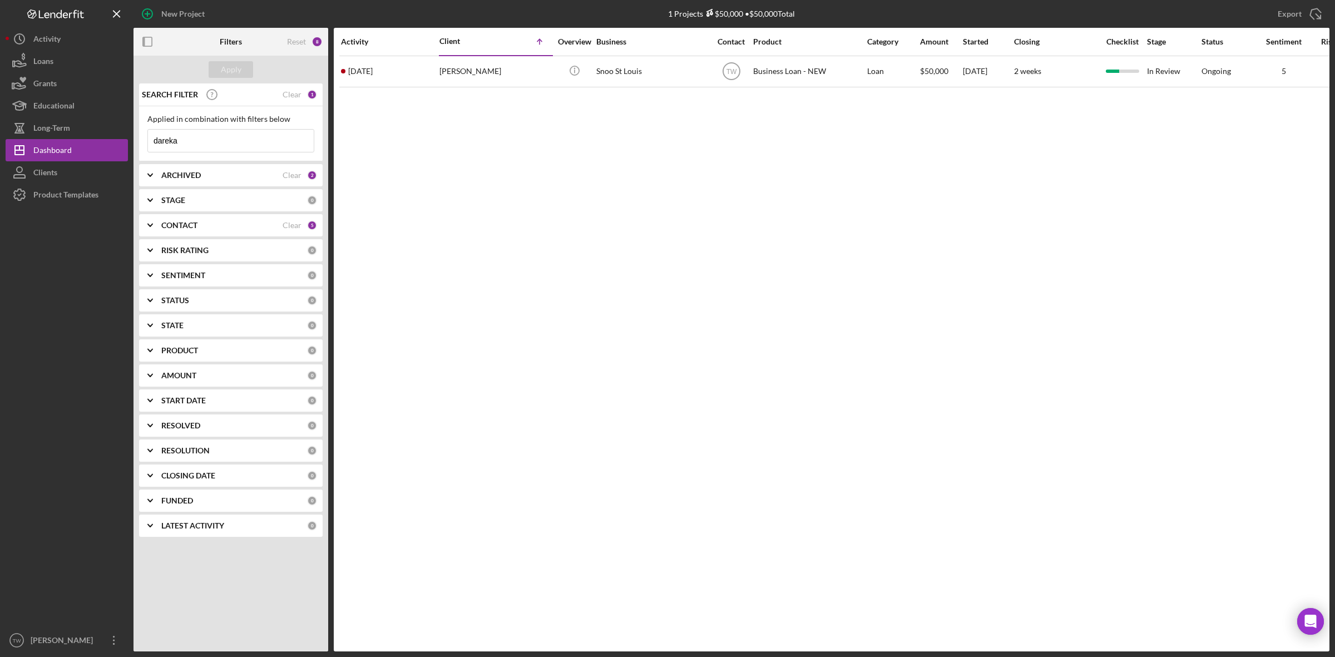
click at [182, 147] on input "dareka" at bounding box center [231, 141] width 166 height 22
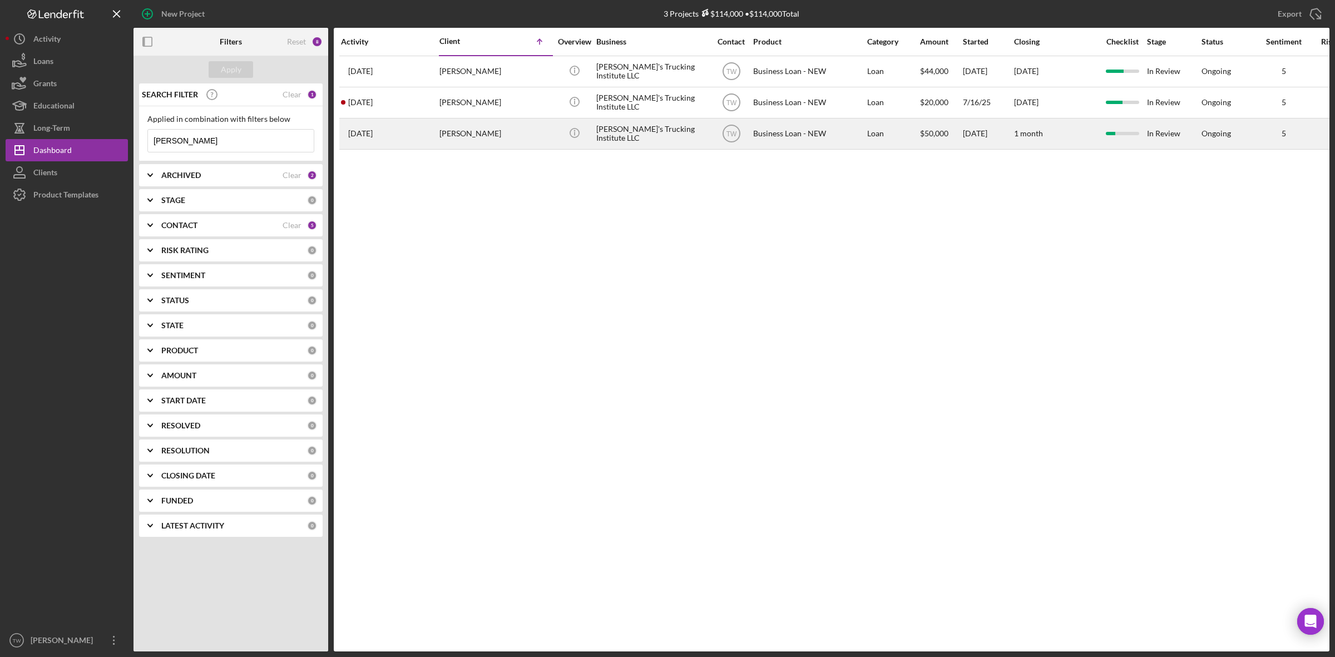
type input "[PERSON_NAME]"
click at [490, 143] on div "[PERSON_NAME]" at bounding box center [494, 133] width 111 height 29
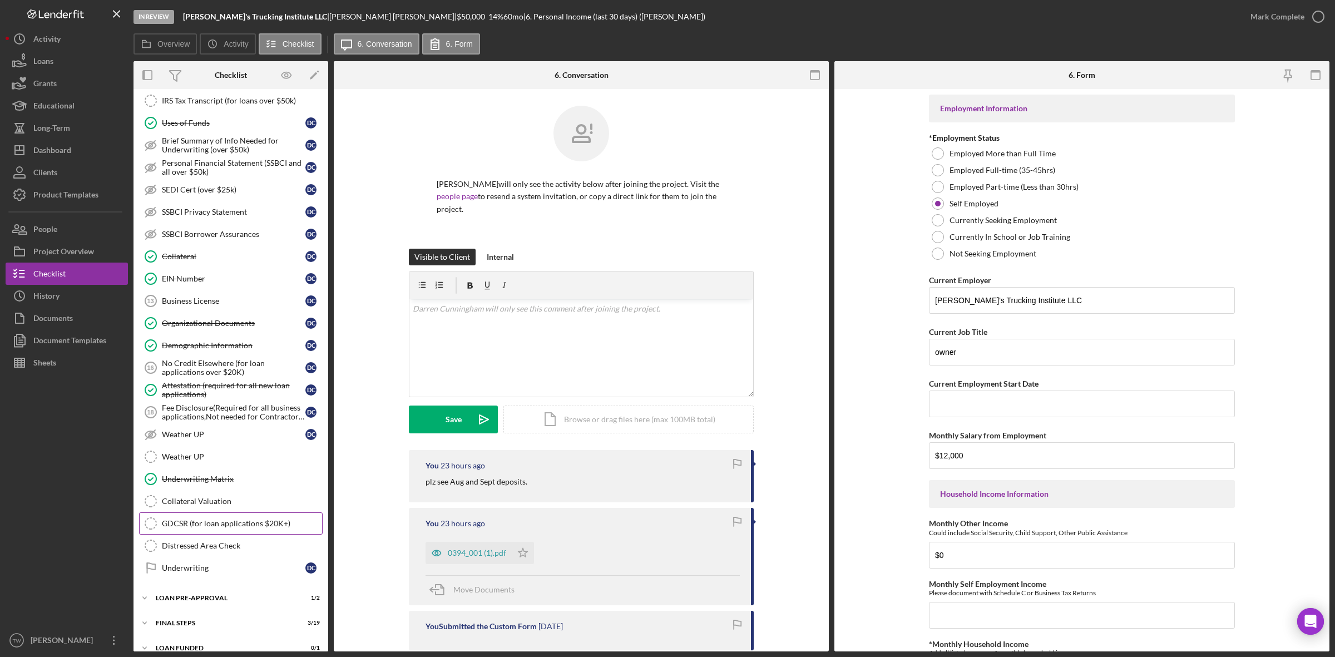
scroll to position [300, 0]
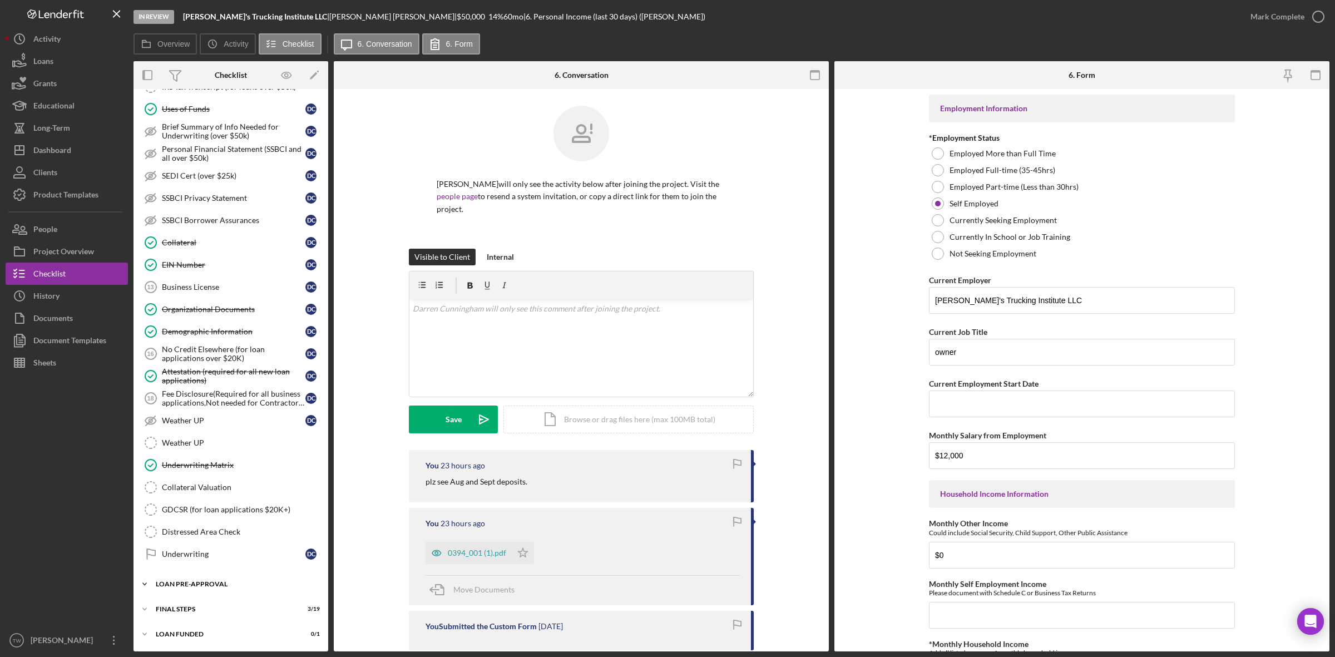
click at [195, 582] on div "LOAN PRE-APPROVAL" at bounding box center [235, 584] width 159 height 7
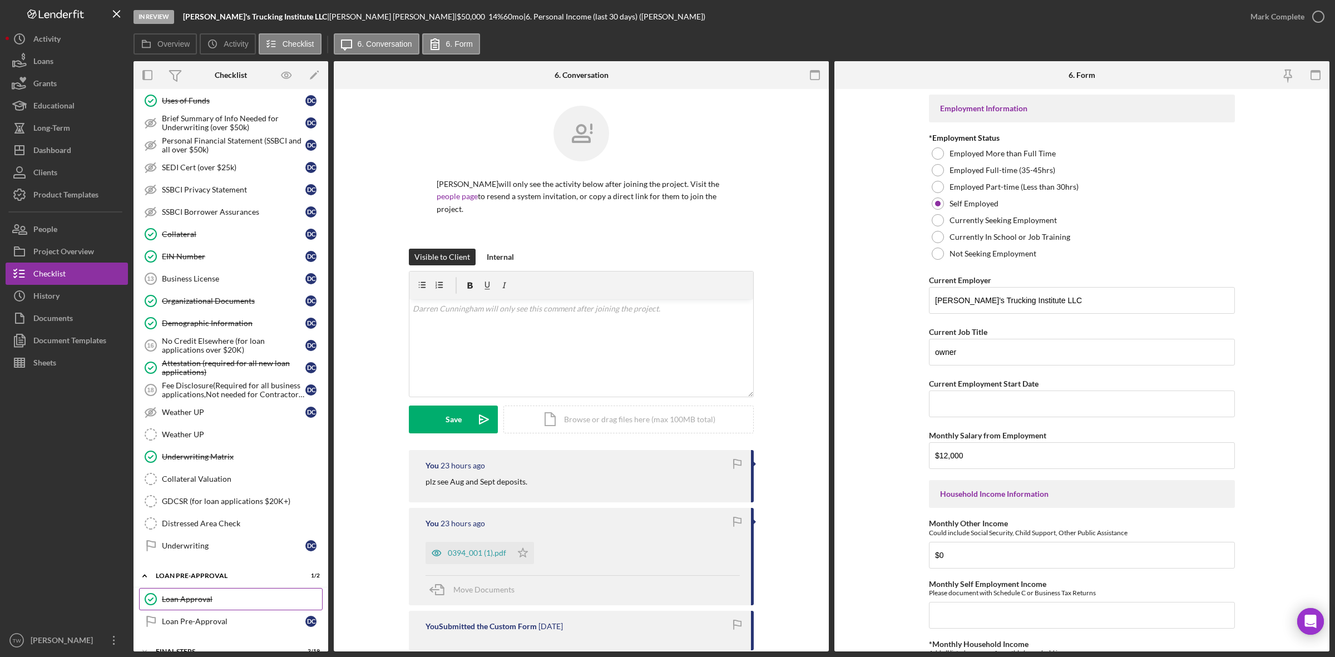
click at [194, 601] on link "Loan Approval Loan Approval" at bounding box center [231, 599] width 184 height 22
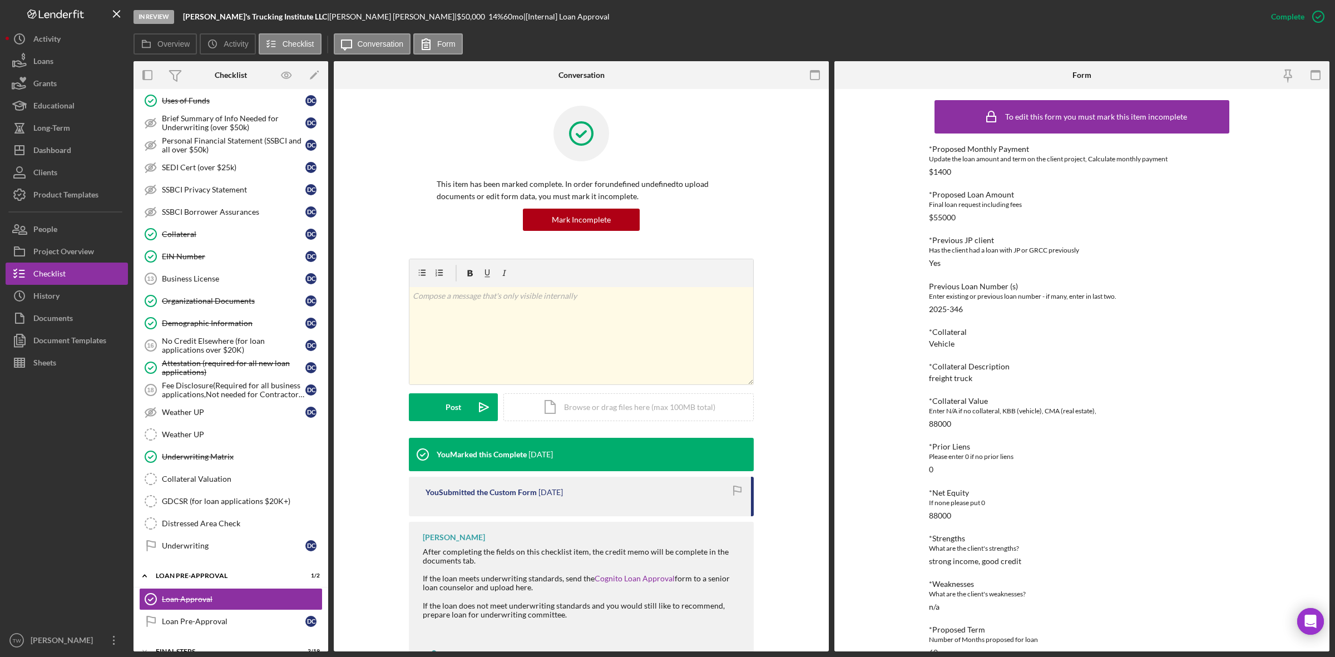
scroll to position [50, 0]
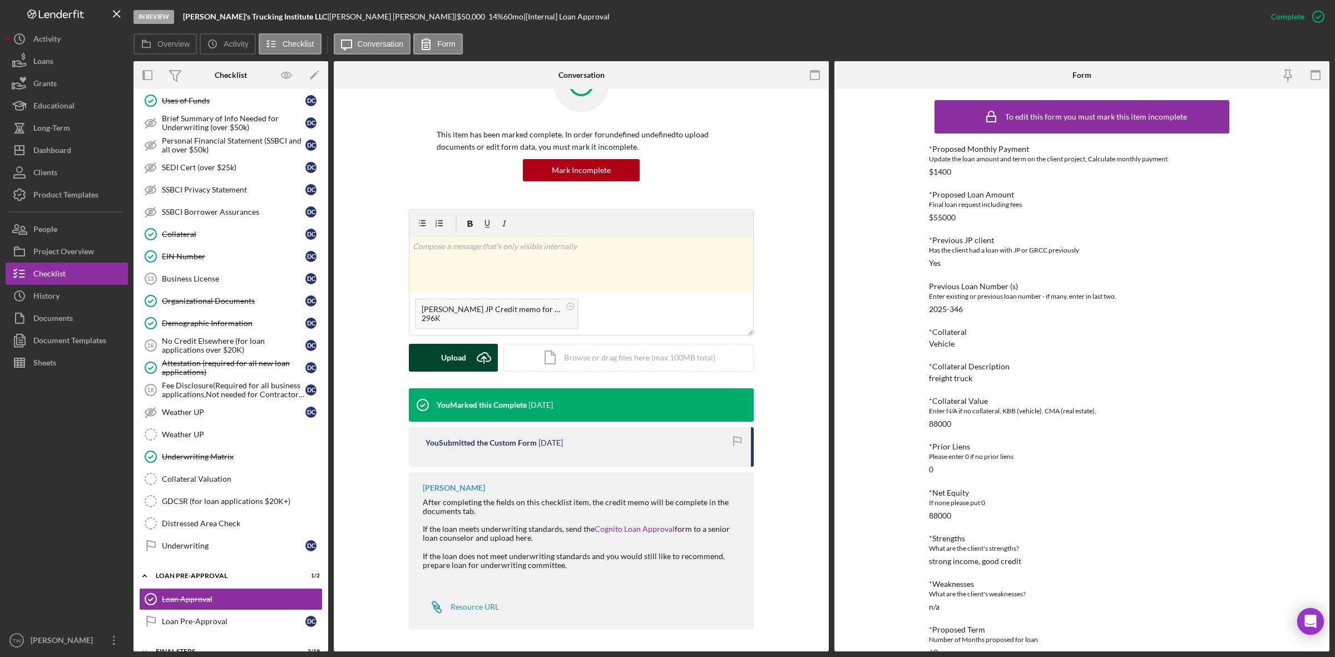
click at [448, 365] on div "Upload" at bounding box center [453, 358] width 25 height 28
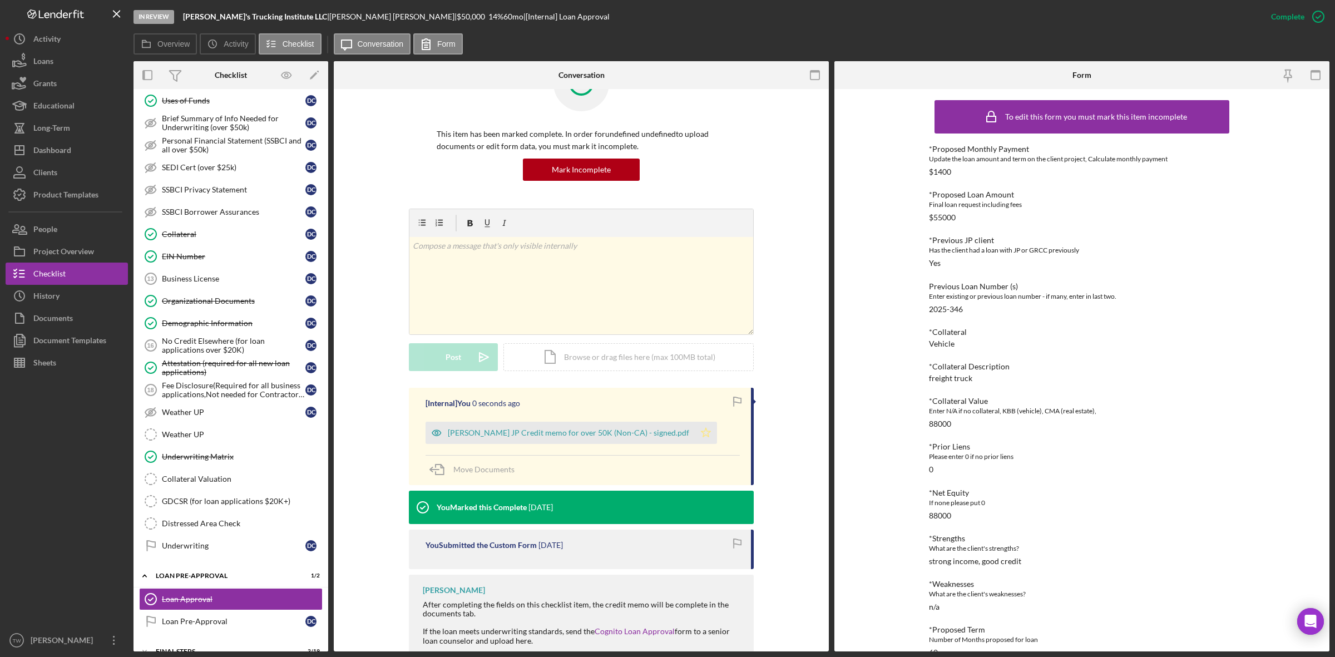
click at [704, 435] on icon "Icon/Star" at bounding box center [706, 433] width 22 height 22
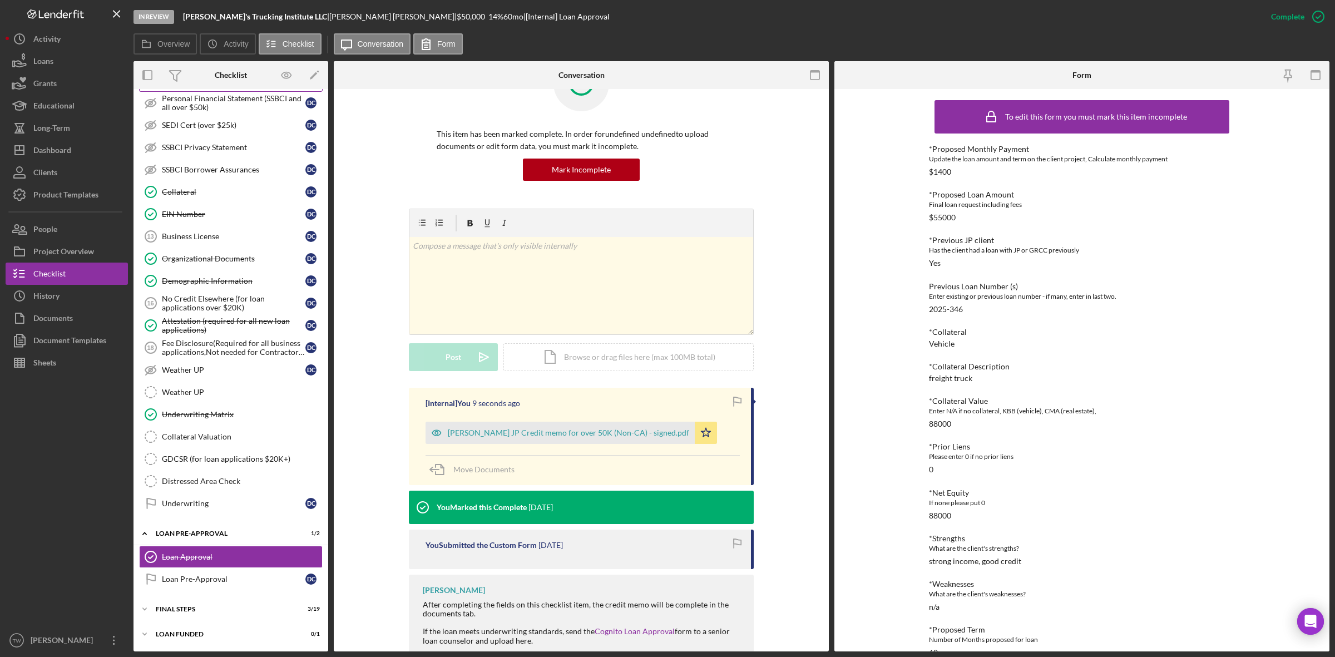
scroll to position [352, 0]
click at [197, 612] on div "FINAL STEPS" at bounding box center [235, 609] width 159 height 7
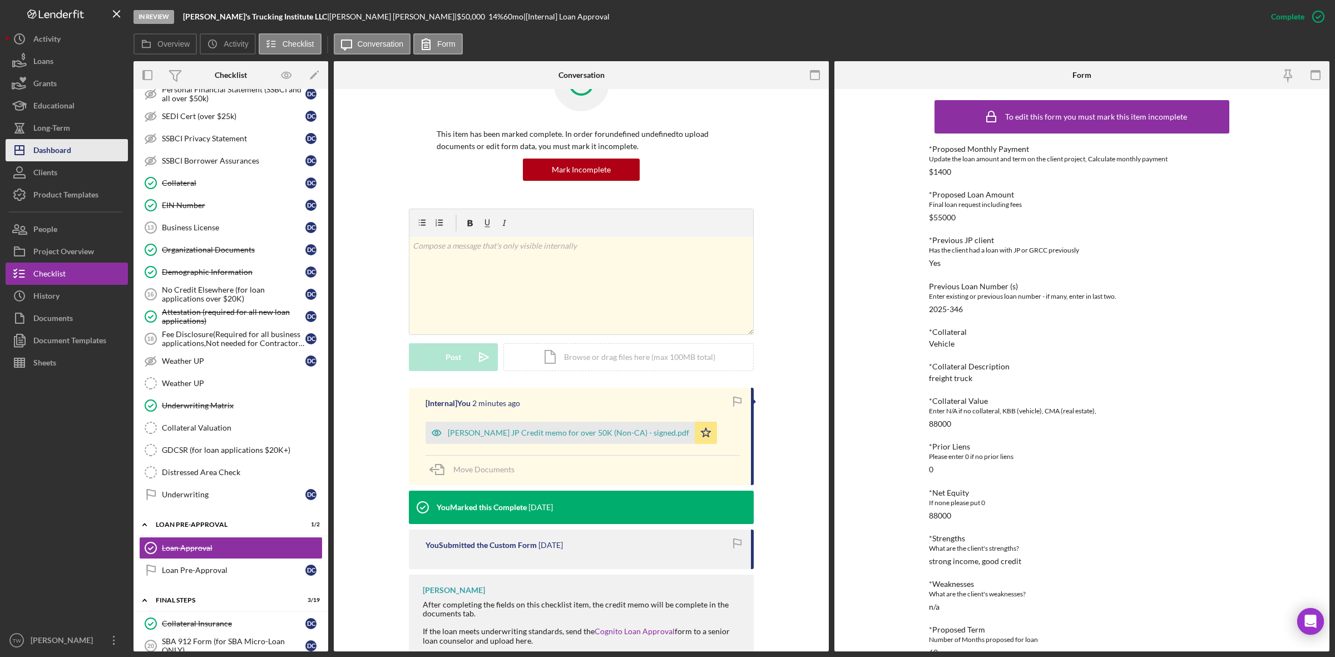
click at [73, 160] on button "Icon/Dashboard Dashboard" at bounding box center [67, 150] width 122 height 22
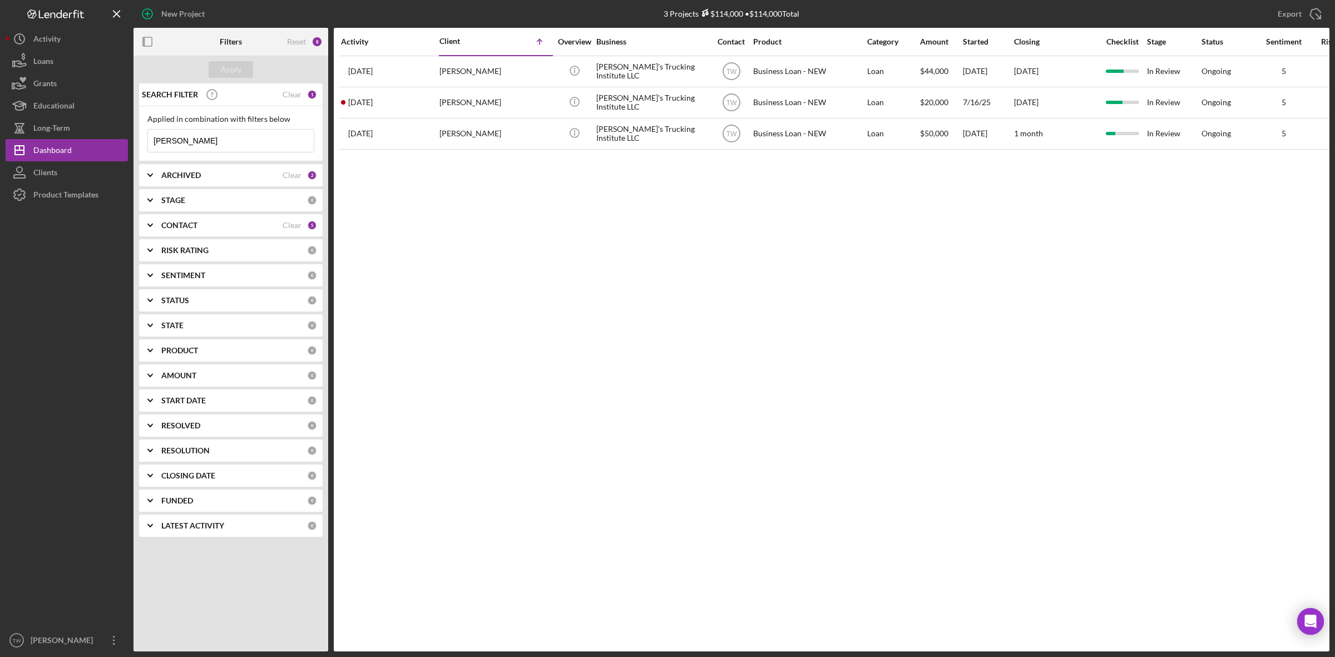
click at [211, 142] on input "[PERSON_NAME]" at bounding box center [231, 141] width 166 height 22
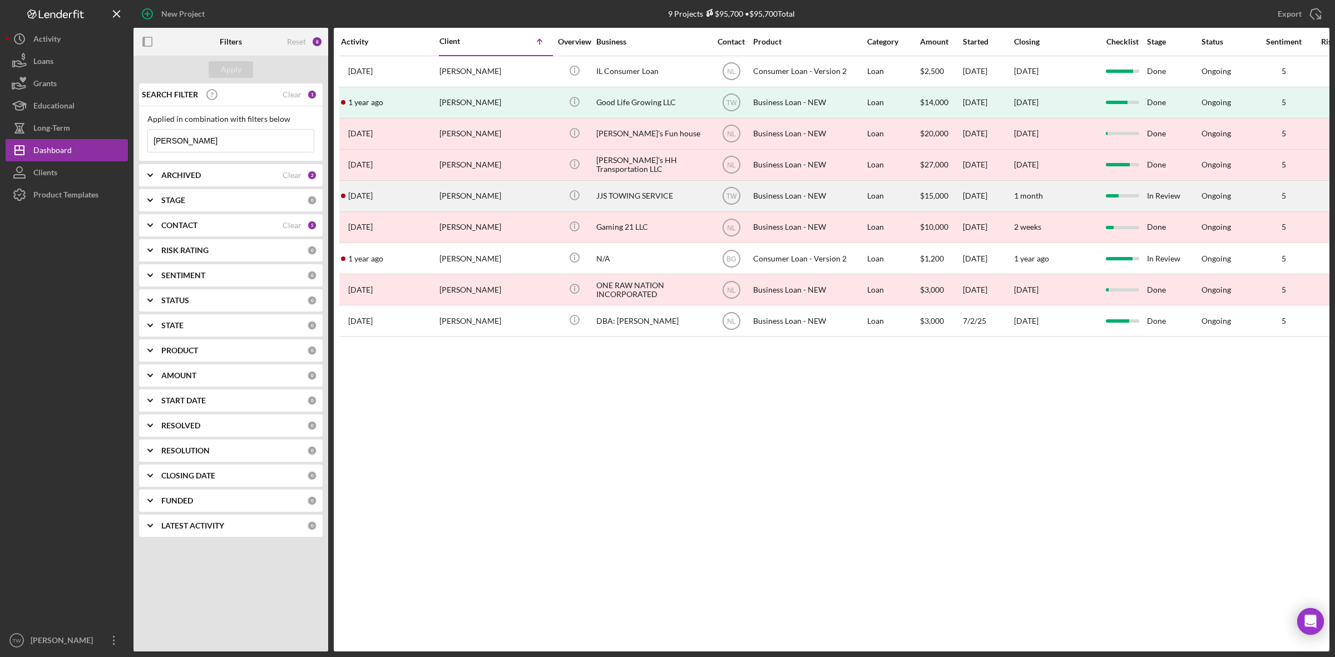
type input "[PERSON_NAME]"
click at [472, 203] on div "[PERSON_NAME]" at bounding box center [494, 195] width 111 height 29
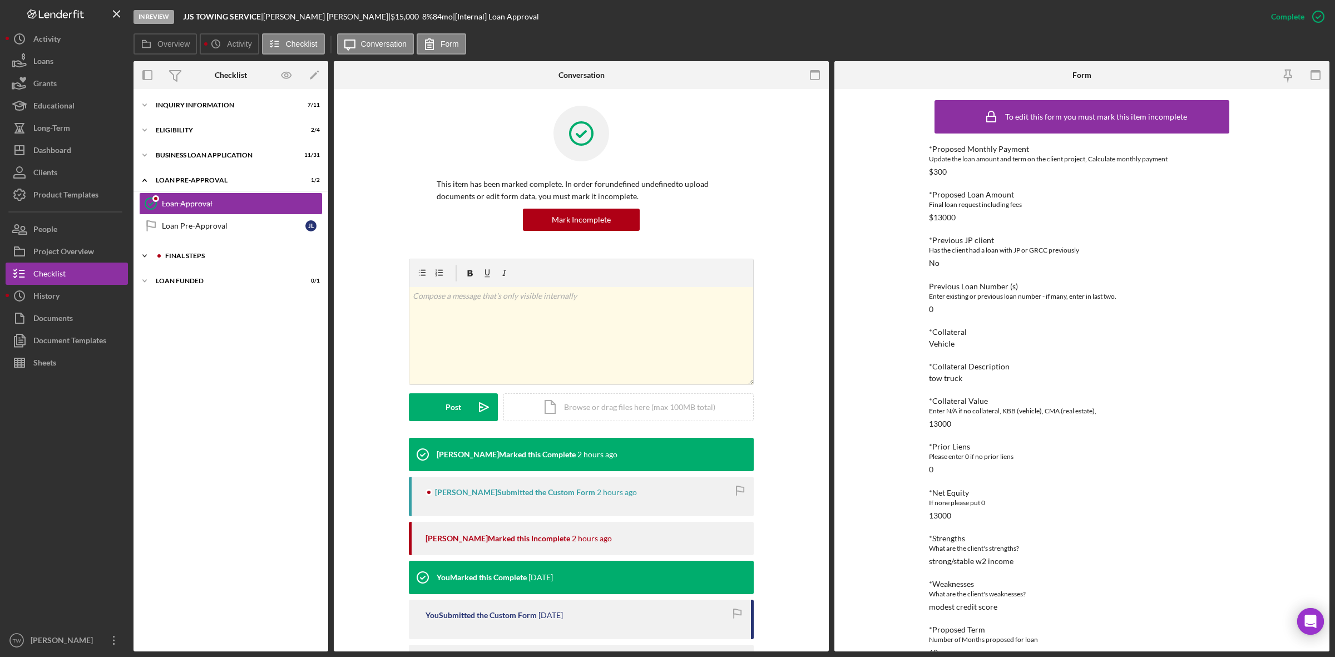
click at [231, 261] on div "Icon/Expander FINAL STEPS 6 / 19" at bounding box center [231, 256] width 195 height 22
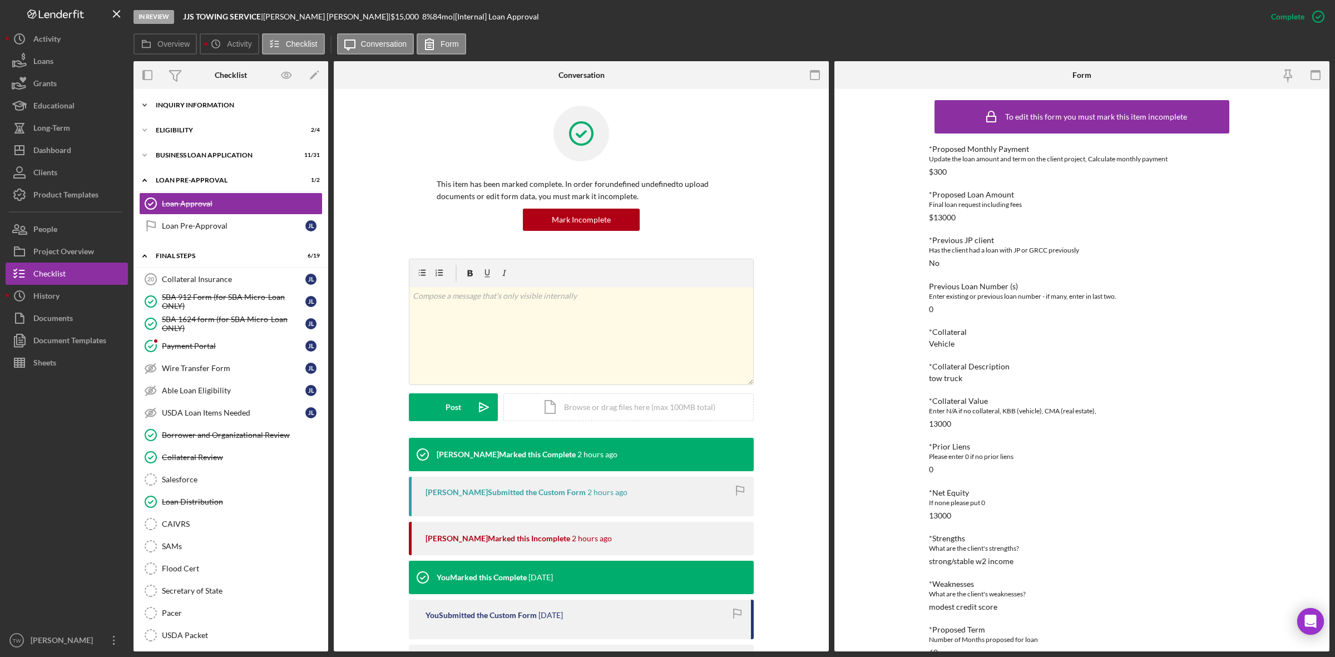
click at [232, 107] on div "INQUIRY INFORMATION" at bounding box center [235, 105] width 159 height 7
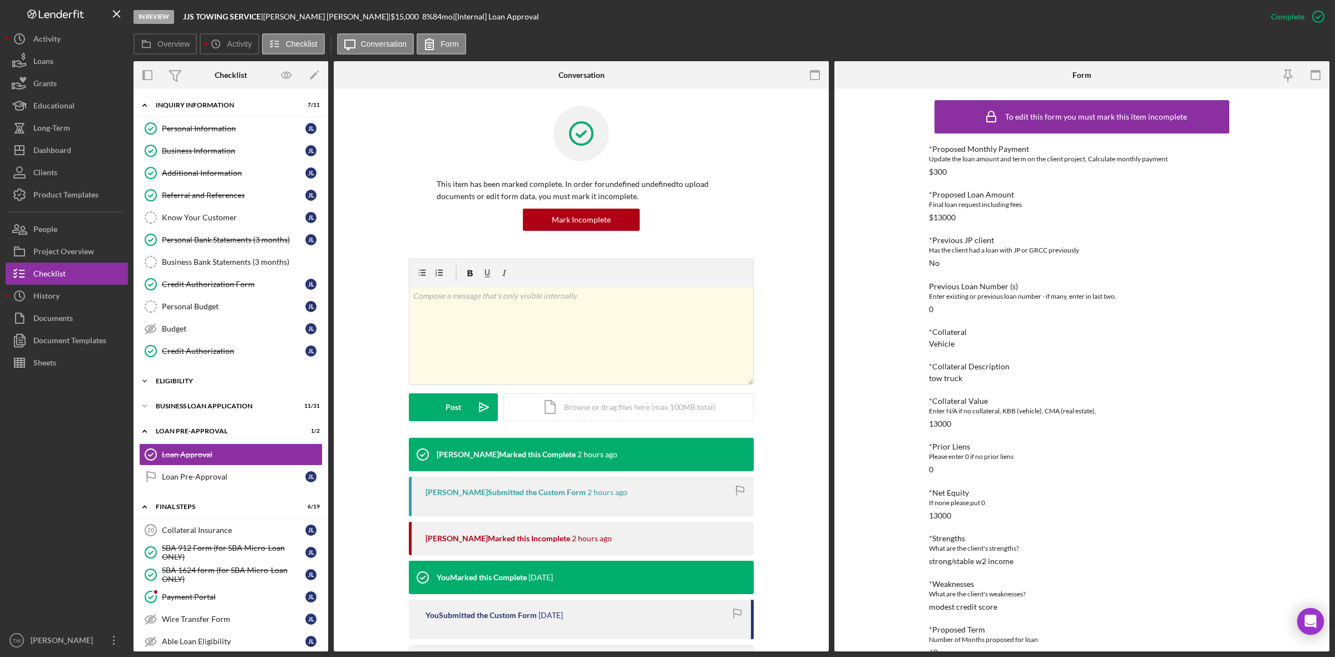
click at [210, 389] on div "Icon/Expander ELIGIBILITY 2 / 4" at bounding box center [231, 381] width 195 height 22
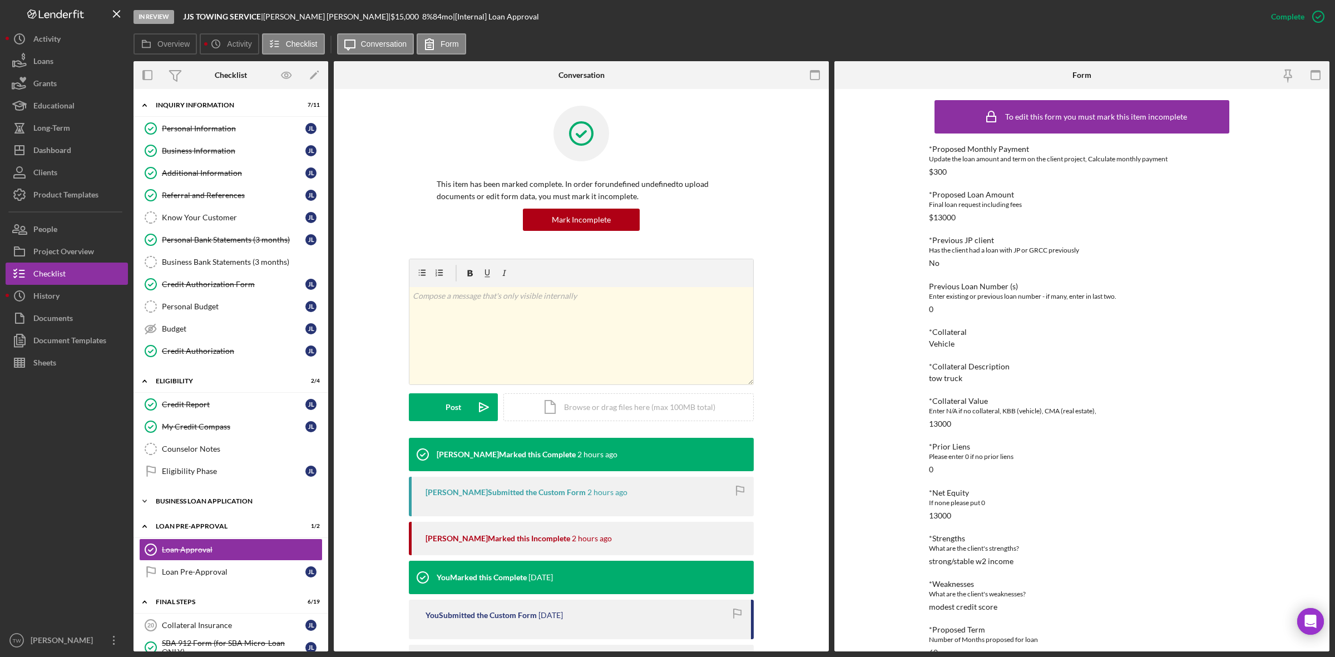
click at [212, 512] on div "Icon/Expander BUSINESS LOAN APPLICATION 11 / 31" at bounding box center [231, 501] width 195 height 22
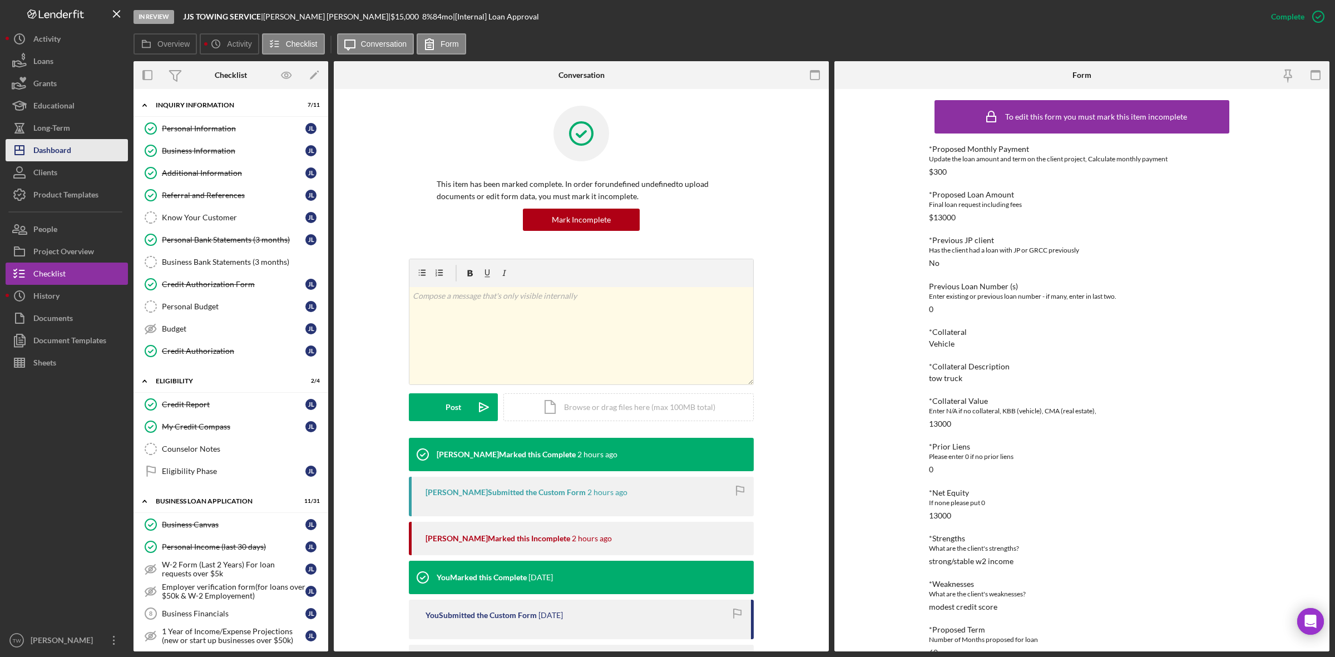
click at [49, 147] on div "Dashboard" at bounding box center [52, 151] width 38 height 25
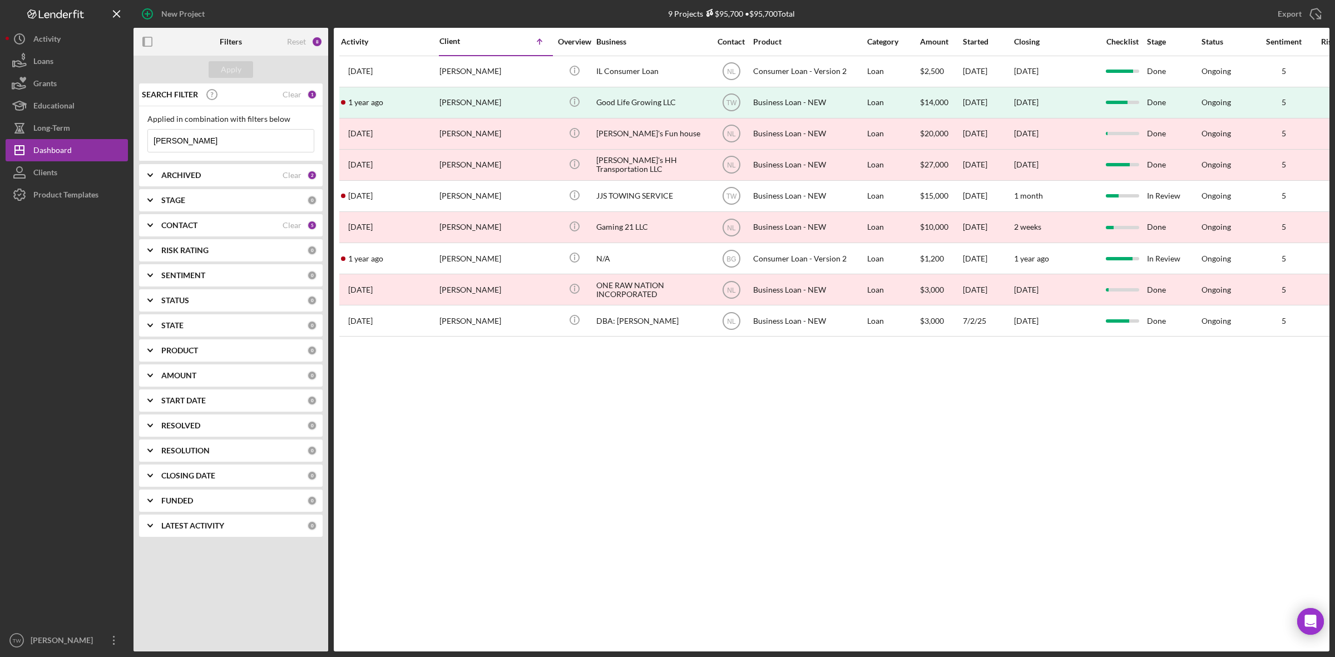
click at [217, 146] on input "[PERSON_NAME]" at bounding box center [231, 141] width 166 height 22
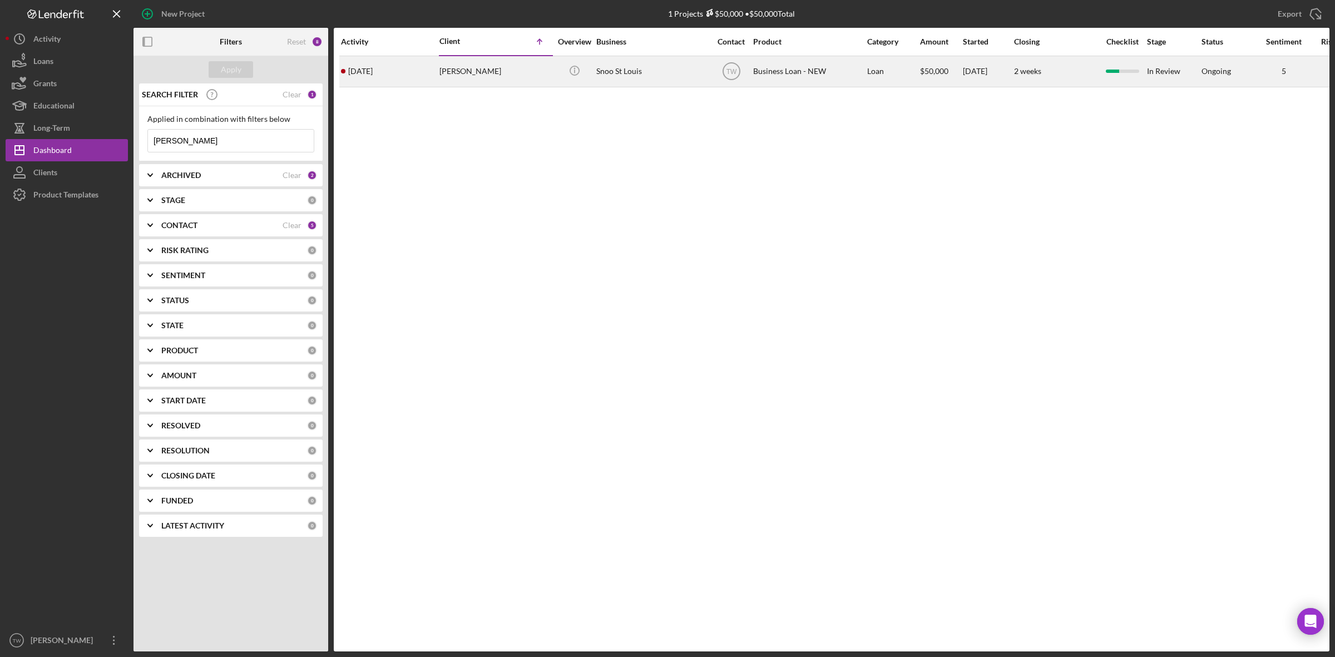
type input "[PERSON_NAME]"
click at [482, 57] on div "[PERSON_NAME]" at bounding box center [494, 71] width 111 height 29
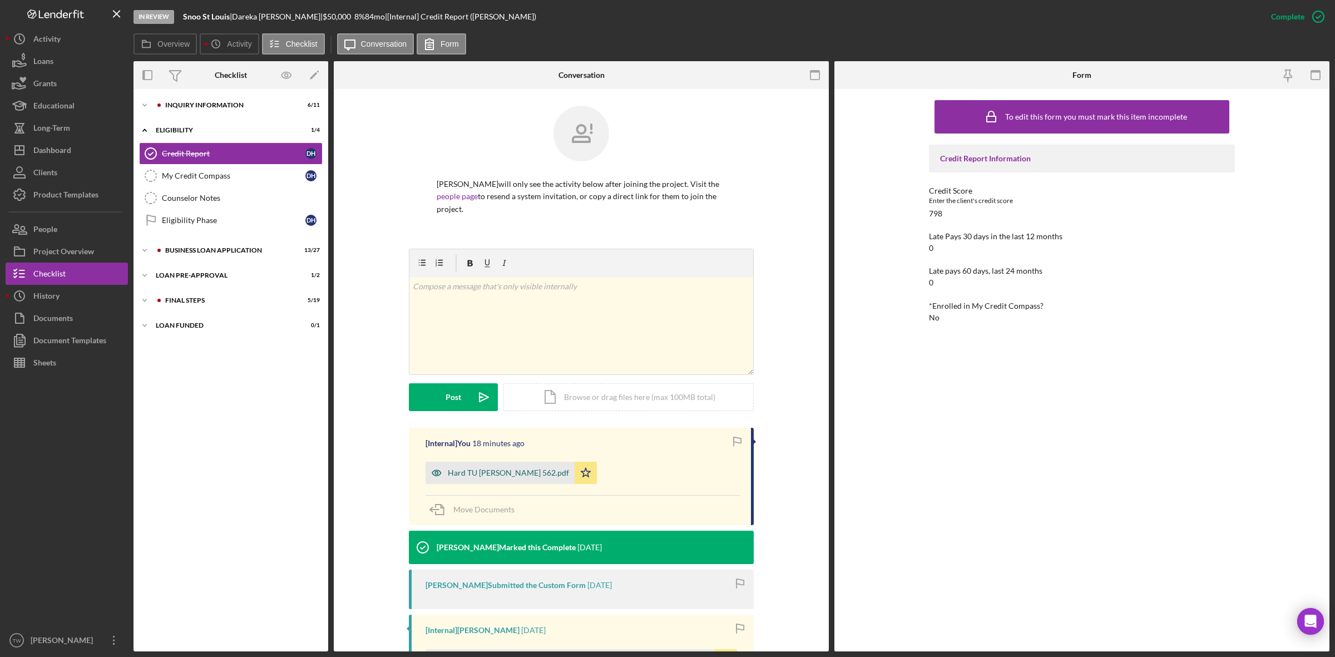
click at [510, 471] on div "Hard TU [PERSON_NAME] 562.pdf" at bounding box center [508, 472] width 121 height 9
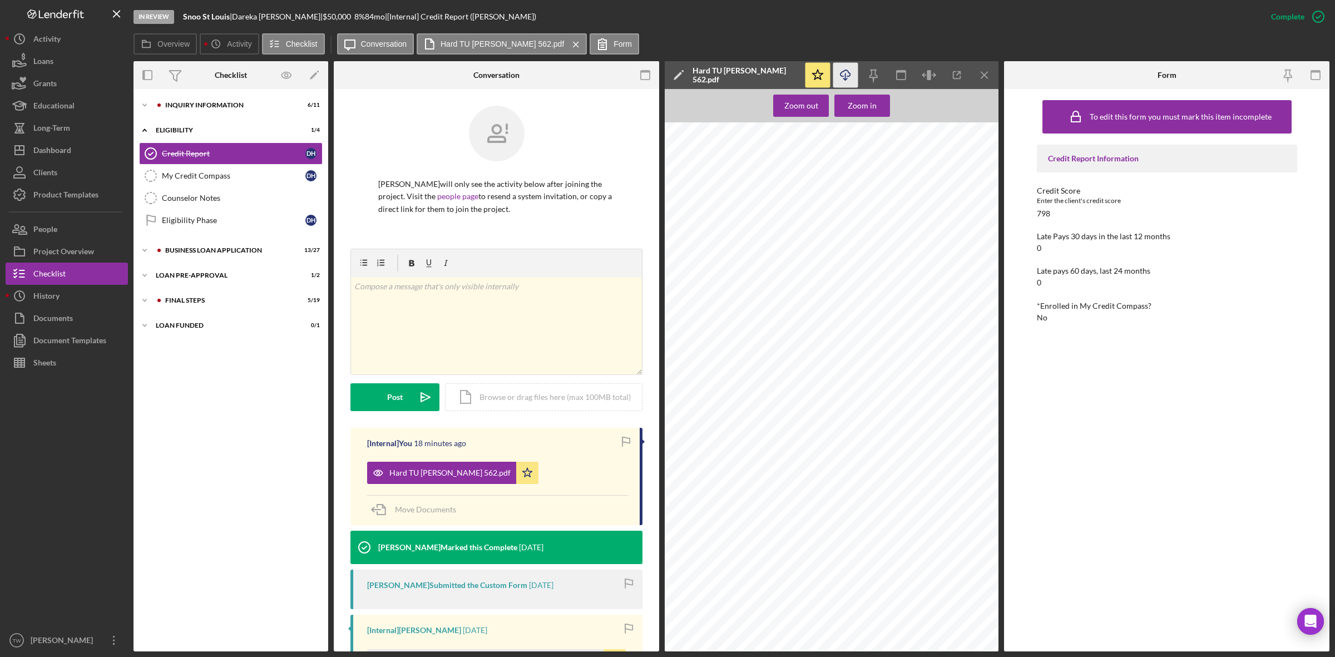
click at [843, 73] on icon "Icon/Download" at bounding box center [845, 75] width 25 height 25
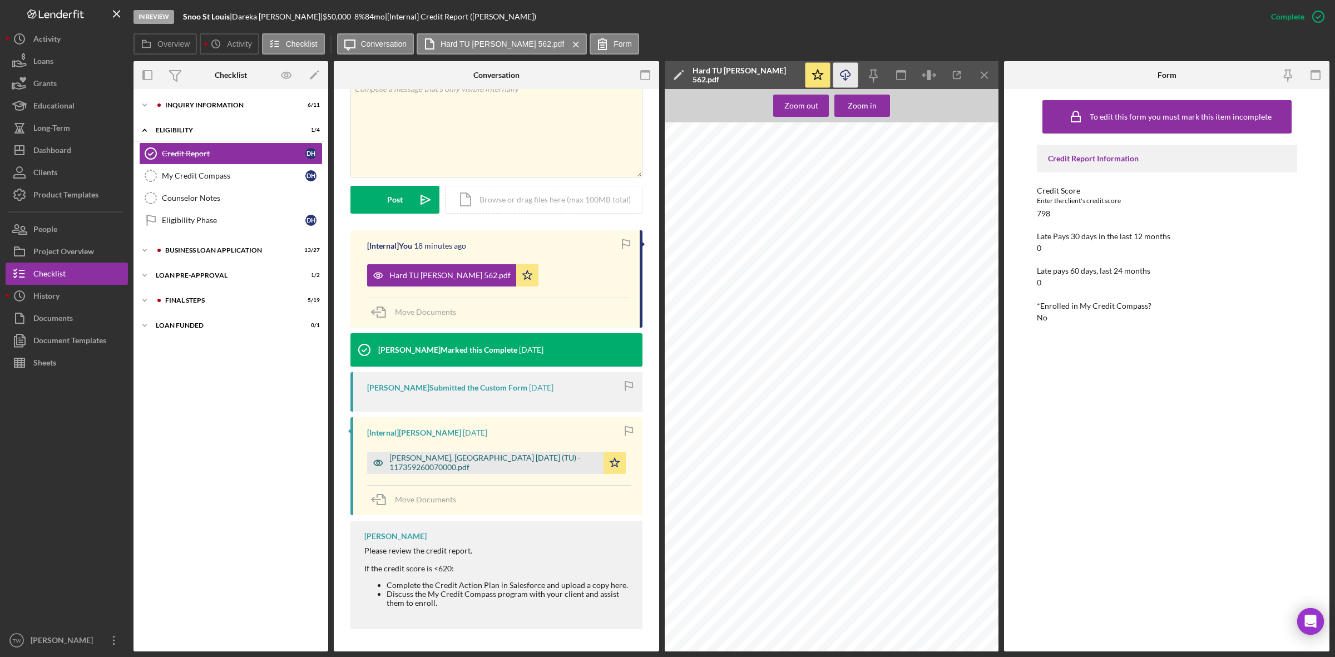
click at [496, 465] on div "[PERSON_NAME], [GEOGRAPHIC_DATA] [DATE] (TU) - 117359260070000.pdf" at bounding box center [493, 462] width 209 height 18
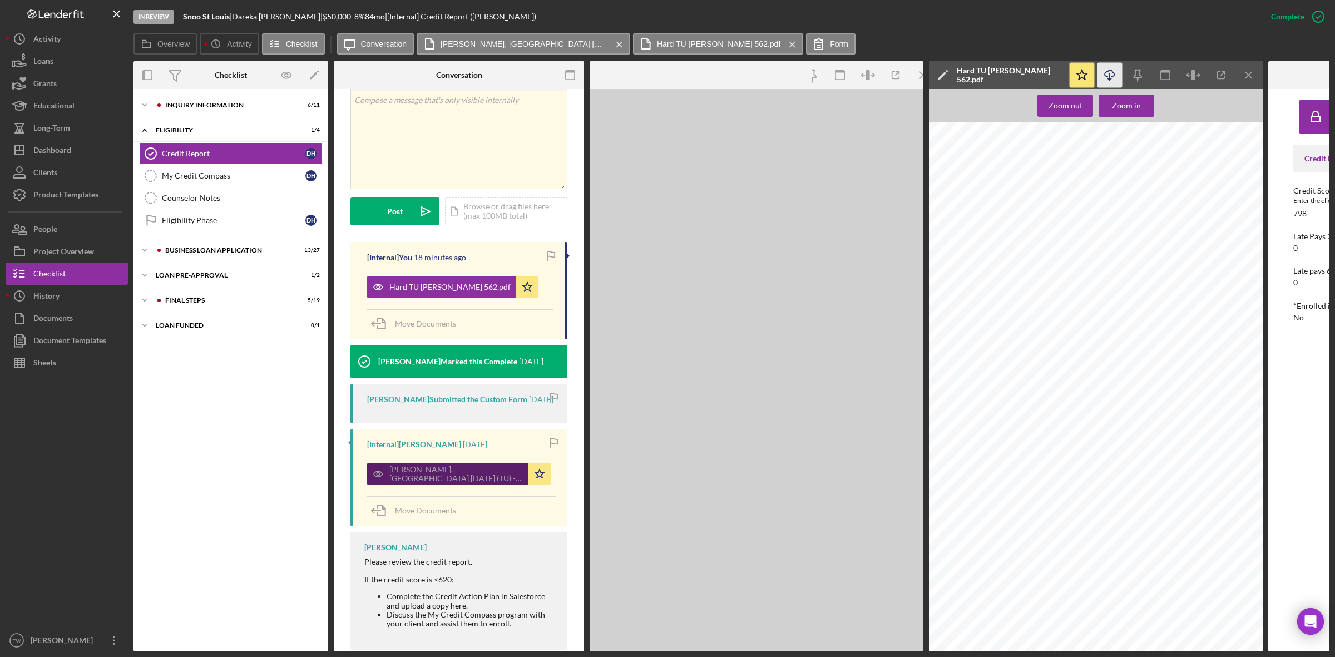
scroll to position [211, 0]
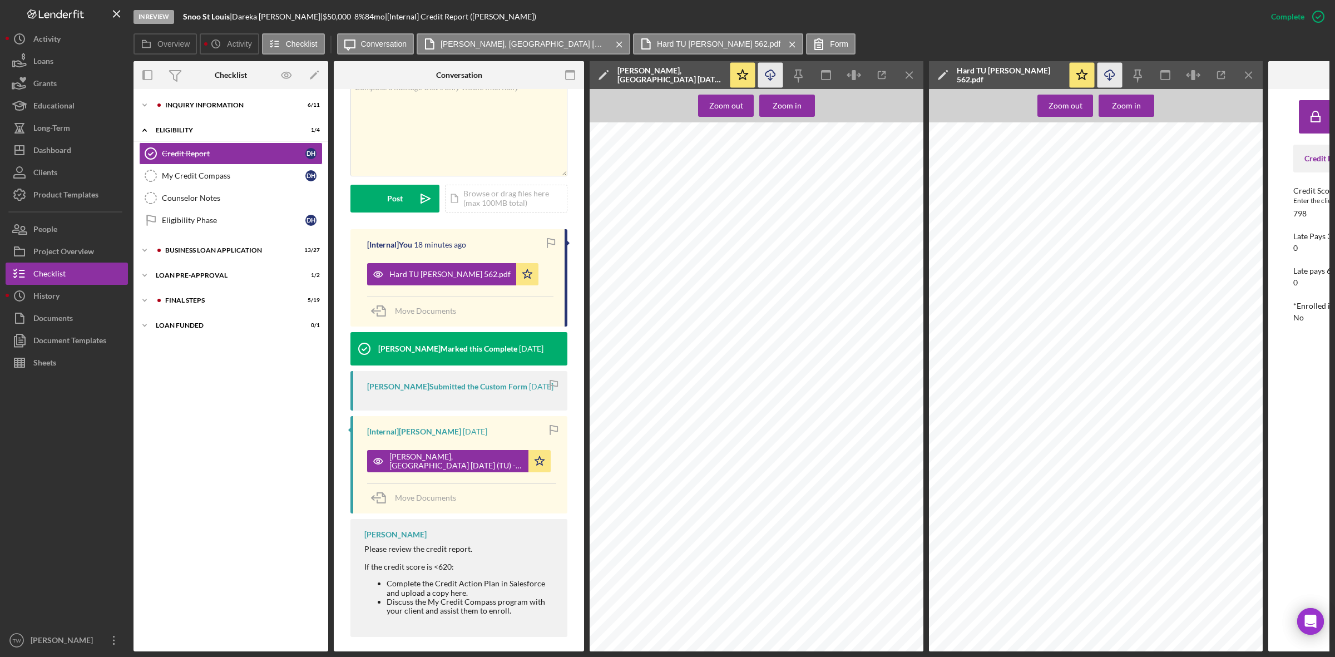
click at [771, 73] on icon "Icon/Download" at bounding box center [770, 75] width 25 height 25
